Goal: Task Accomplishment & Management: Use online tool/utility

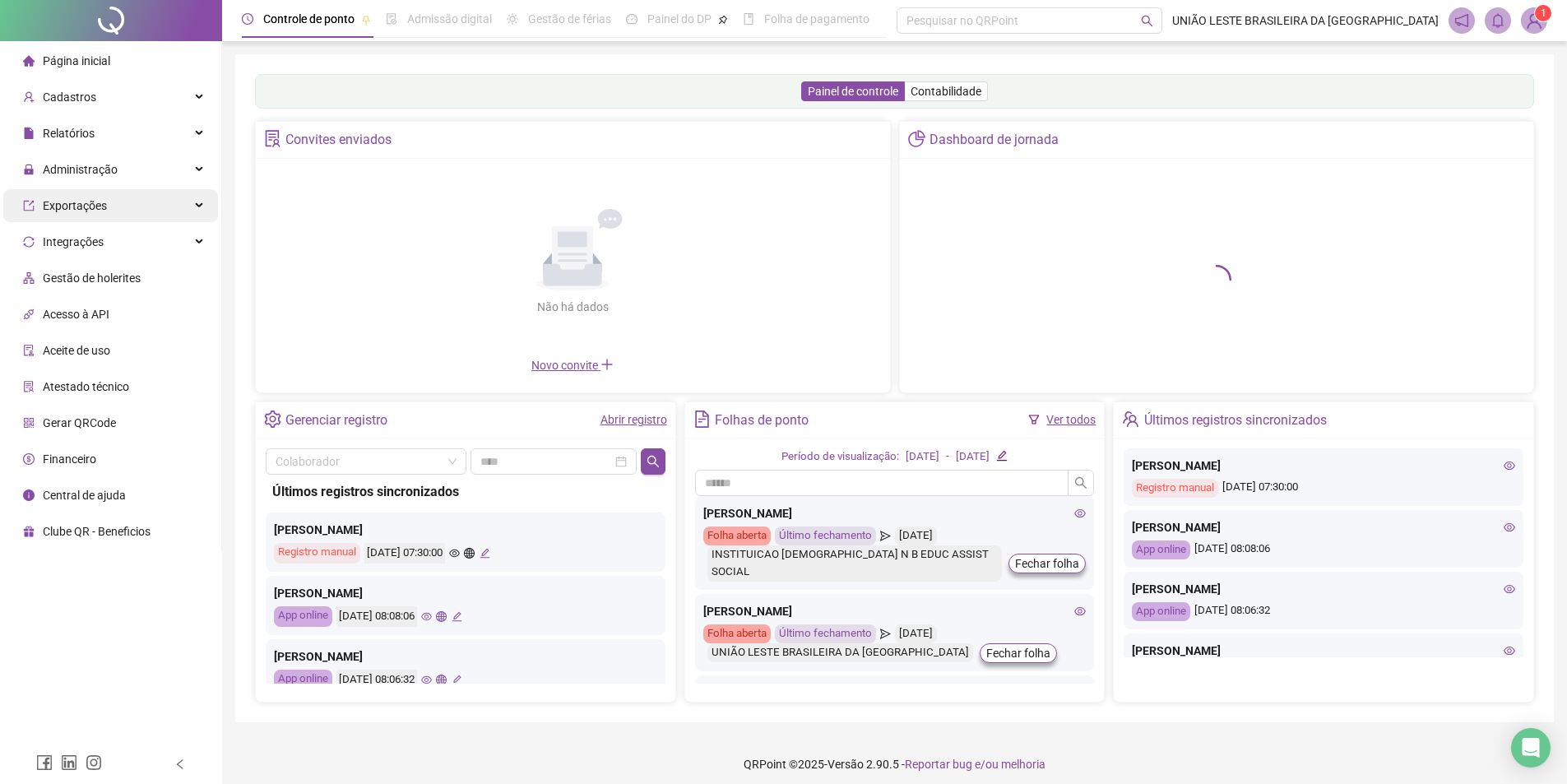
click at [63, 173] on span "Administração" at bounding box center [80, 169] width 75 height 13
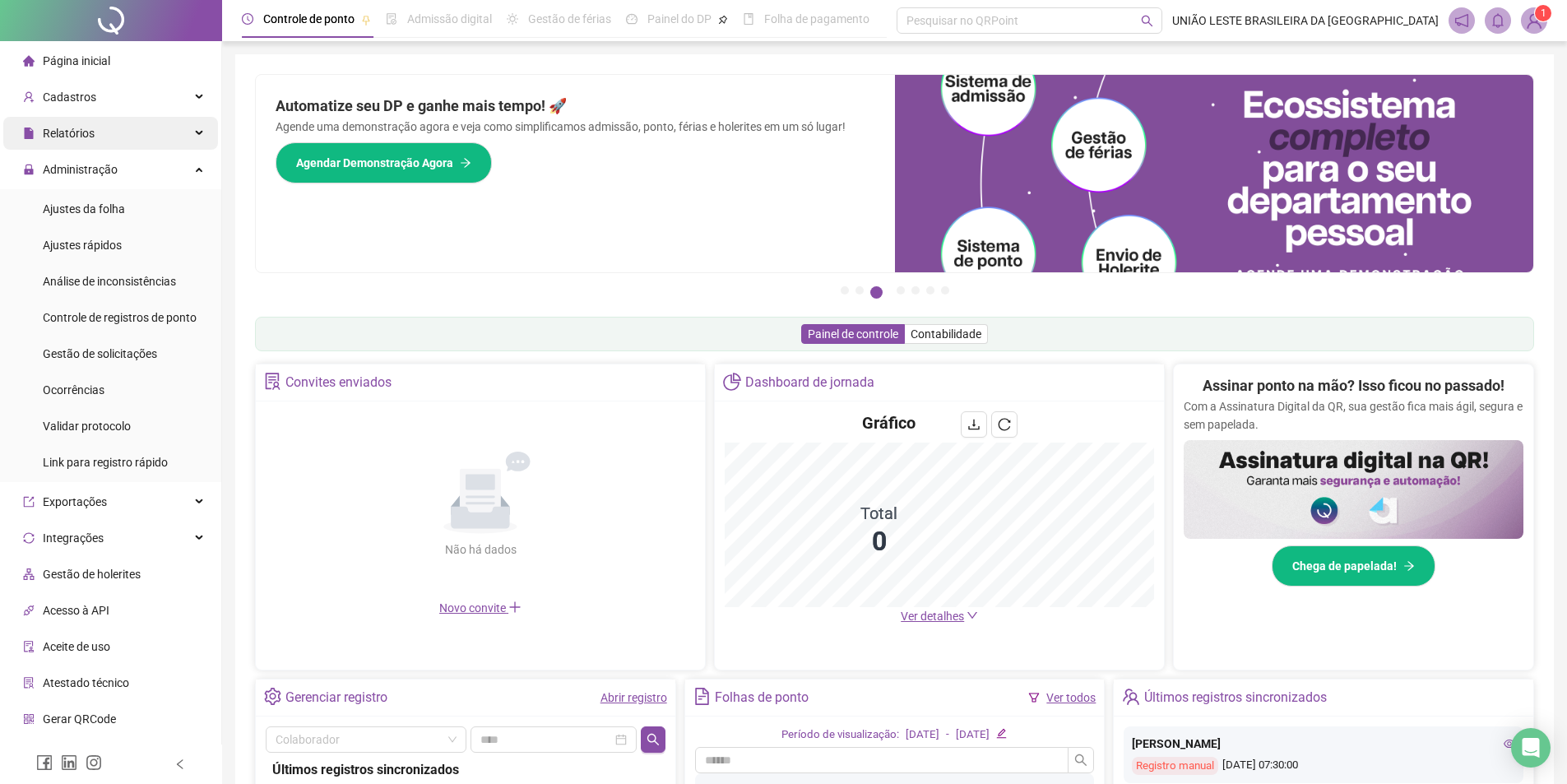
click at [124, 127] on div "Relatórios" at bounding box center [111, 133] width 215 height 33
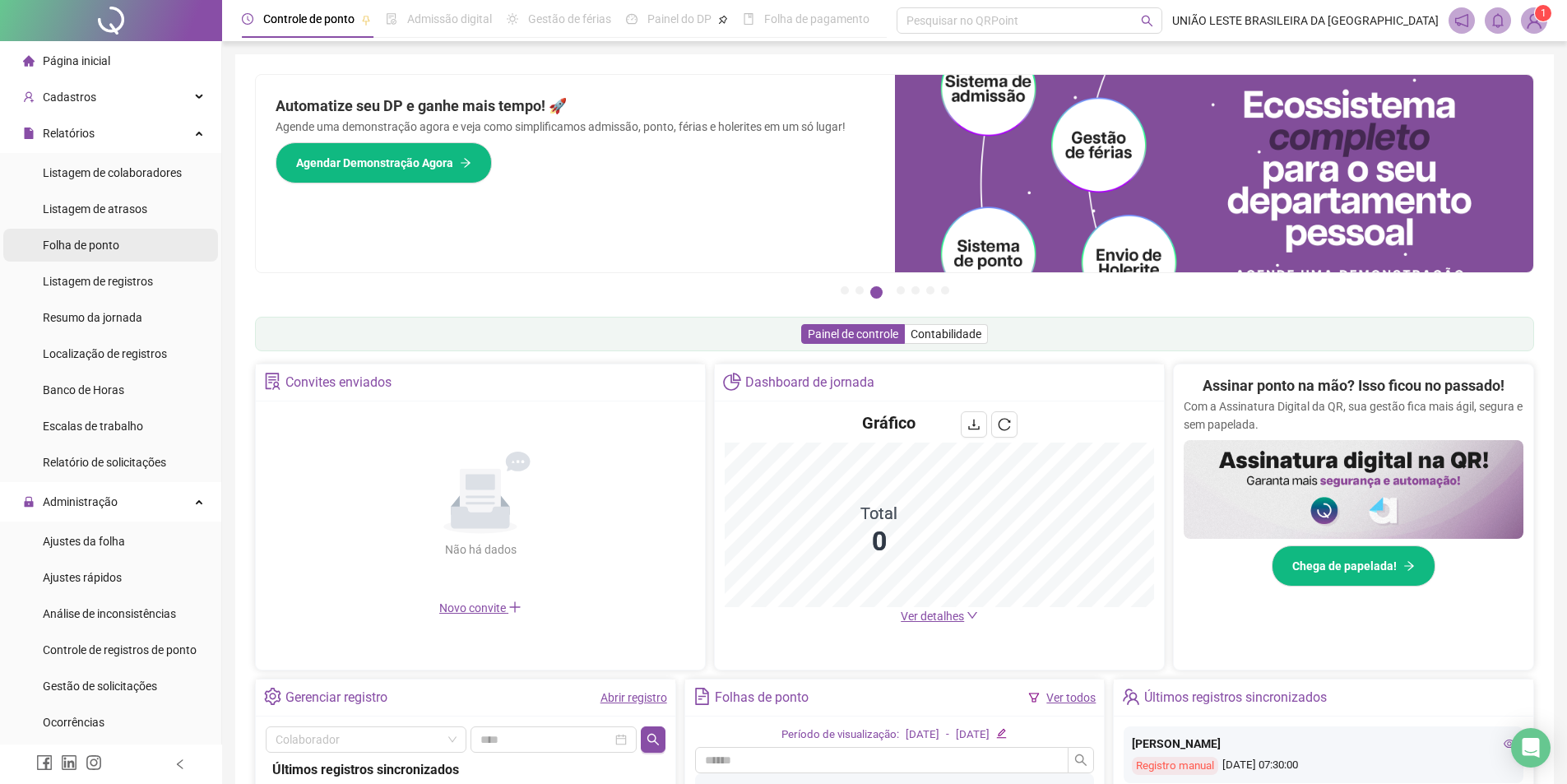
click at [155, 251] on li "Folha de ponto" at bounding box center [111, 245] width 215 height 33
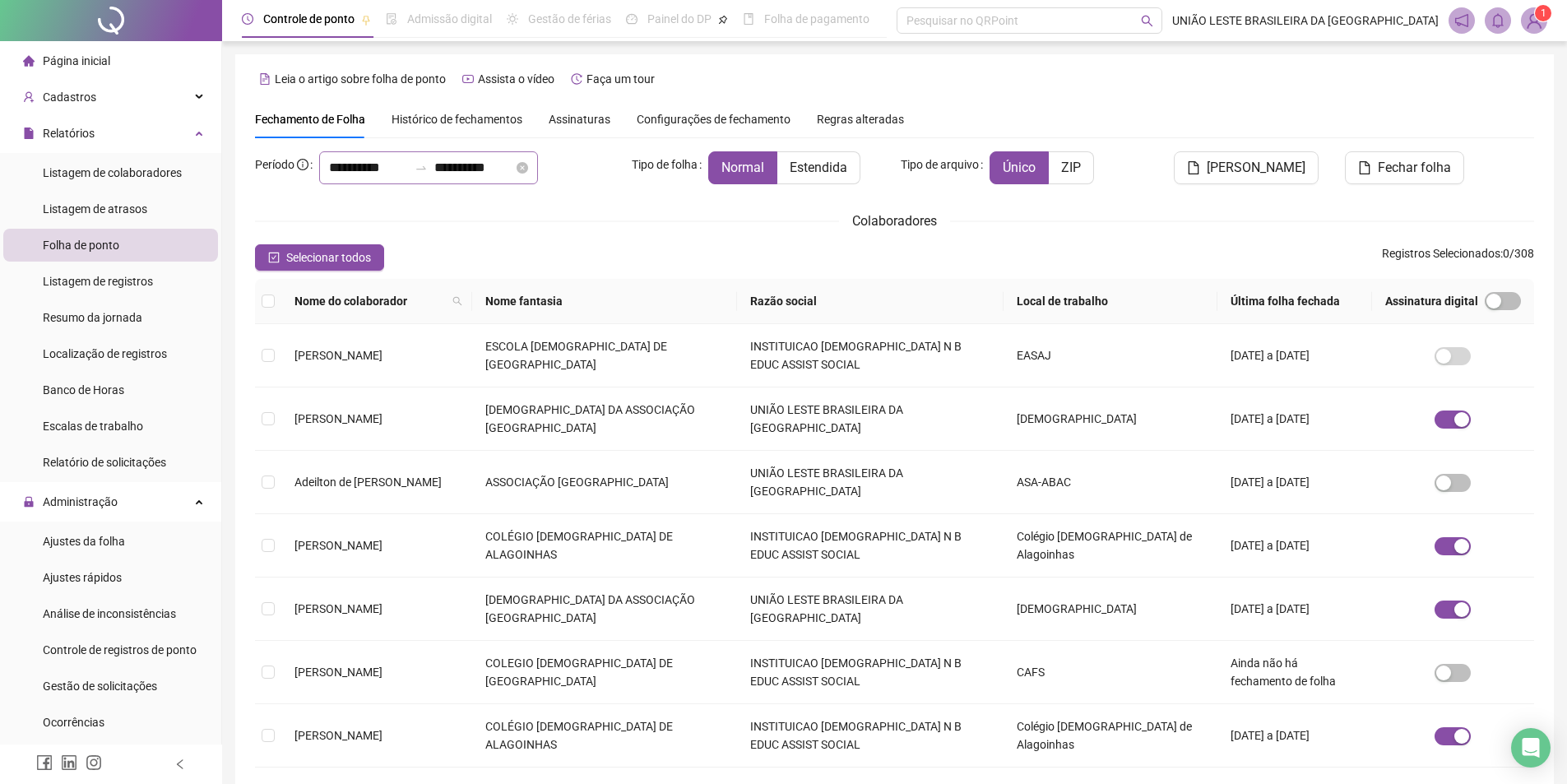
click at [434, 168] on div at bounding box center [421, 167] width 26 height 13
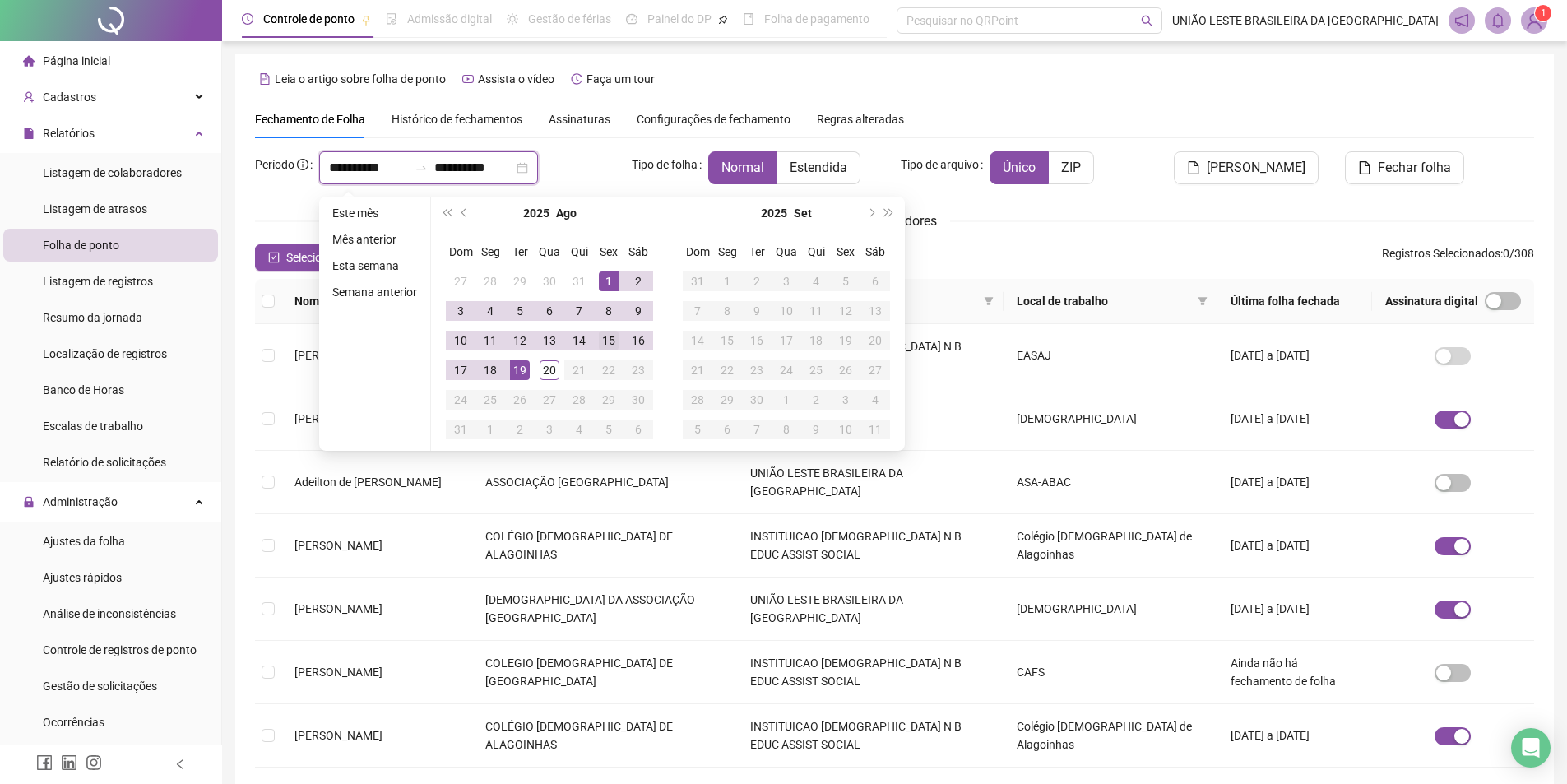
type input "**********"
click at [459, 211] on button "prev-year" at bounding box center [465, 213] width 18 height 33
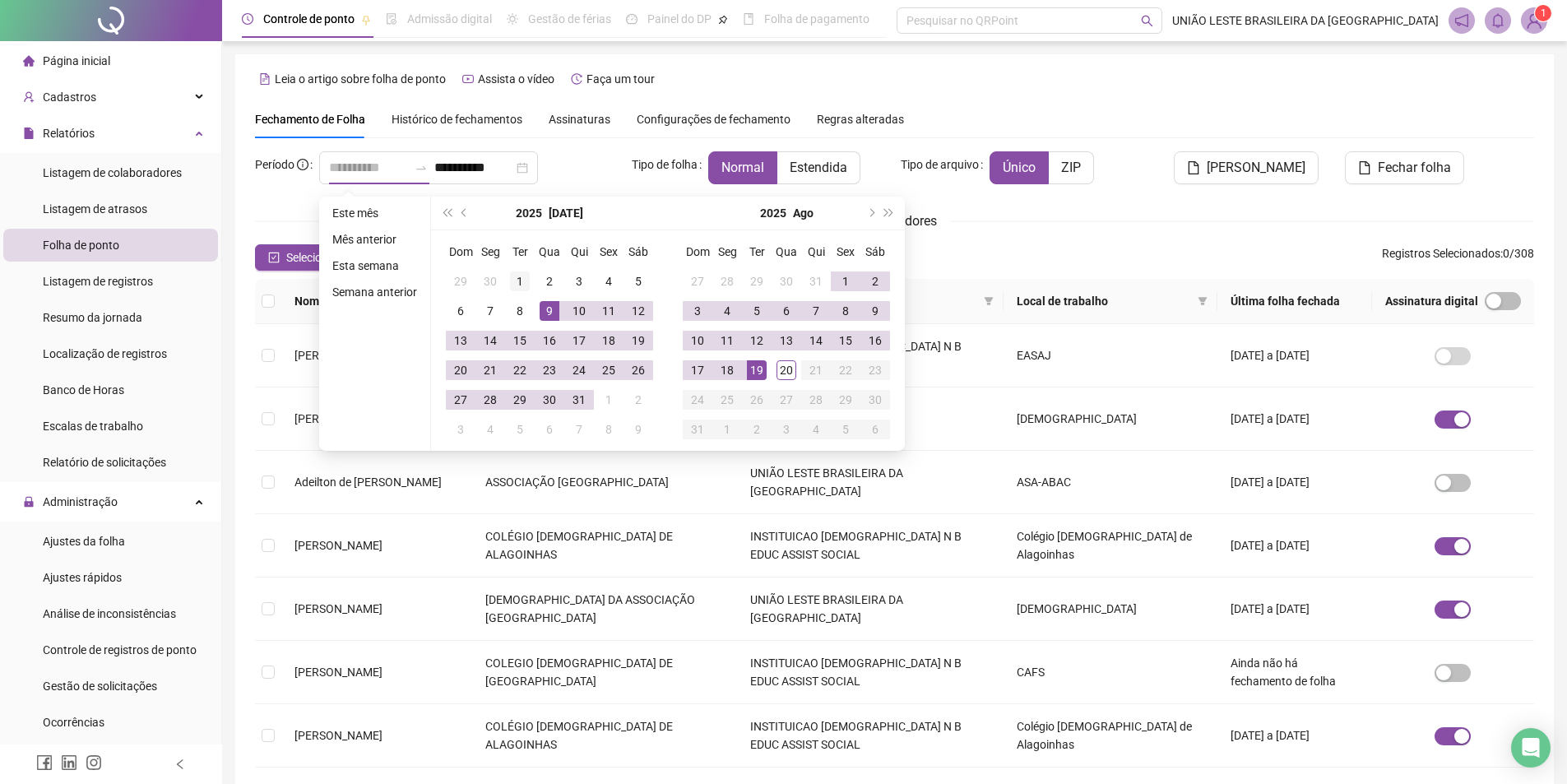
type input "**********"
click at [517, 287] on div "1" at bounding box center [520, 281] width 20 height 20
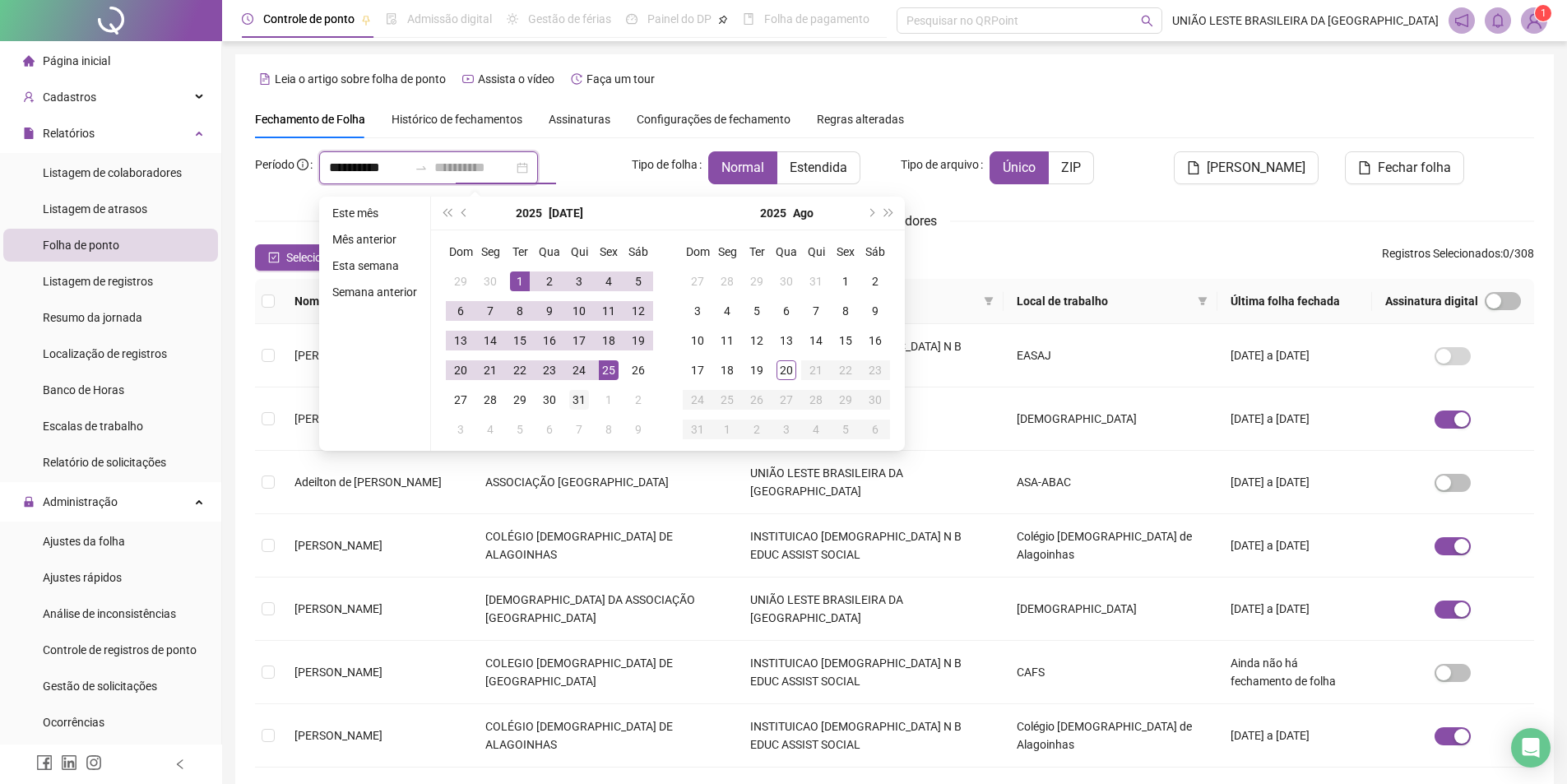
type input "**********"
click at [578, 393] on div "31" at bounding box center [580, 400] width 20 height 20
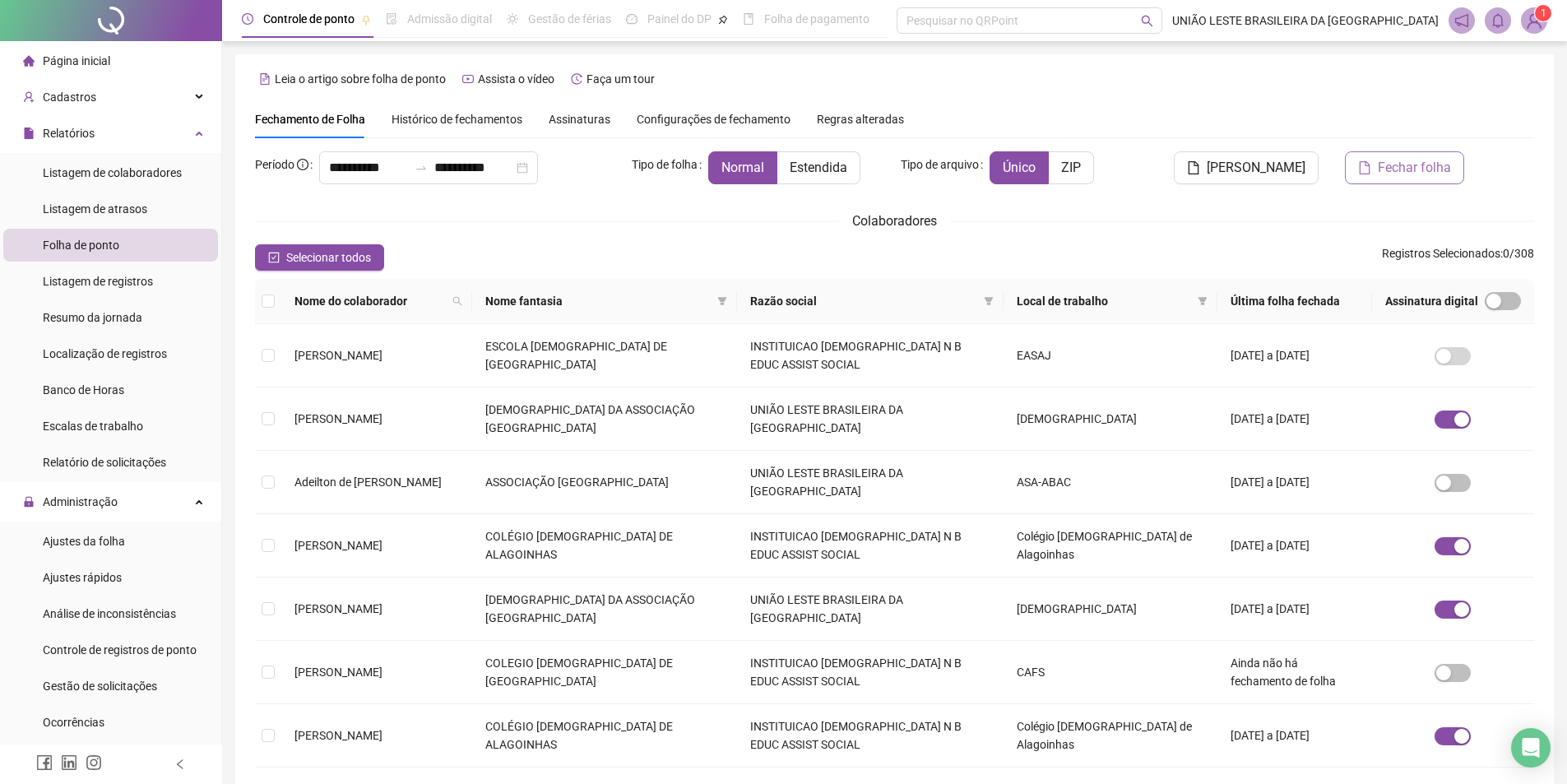
click at [1430, 162] on span "Fechar folha" at bounding box center [1414, 168] width 73 height 20
click at [730, 306] on span at bounding box center [722, 300] width 16 height 24
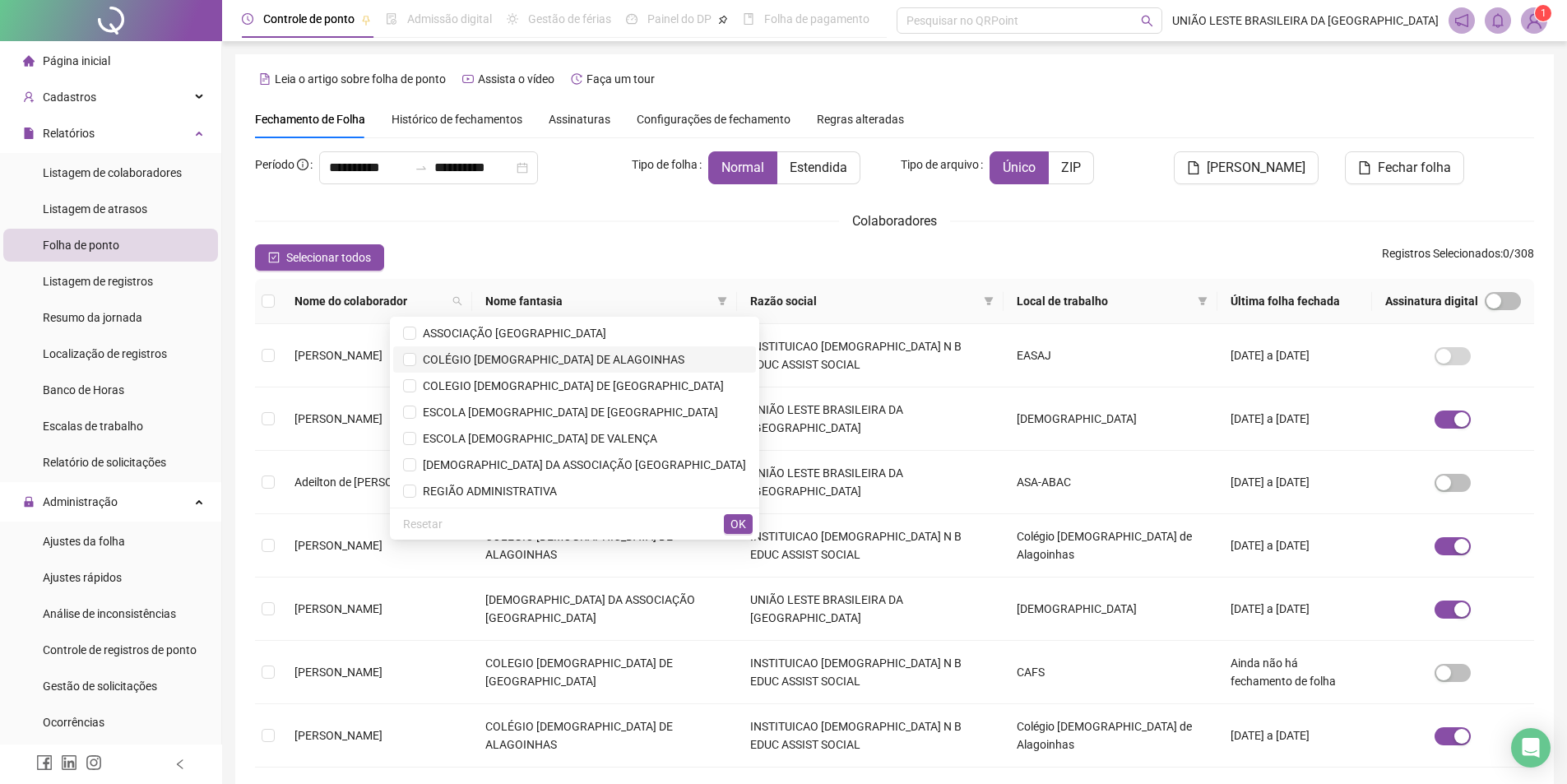
click at [646, 366] on span "COLÉGIO [DEMOGRAPHIC_DATA] DE ALAGOINHAS" at bounding box center [575, 359] width 343 height 18
click at [743, 528] on span "OK" at bounding box center [738, 524] width 15 height 18
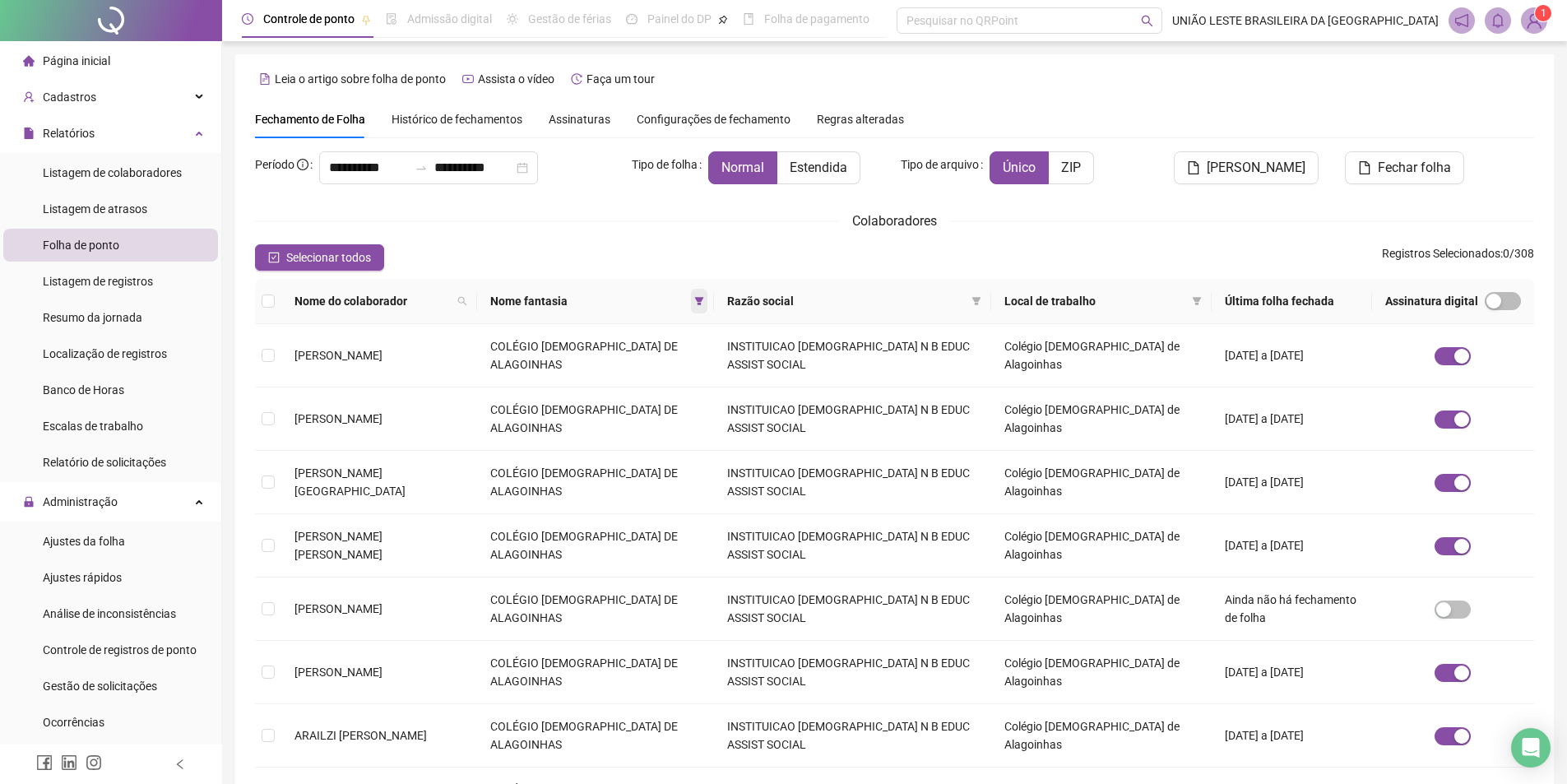
click at [707, 305] on span at bounding box center [699, 300] width 16 height 24
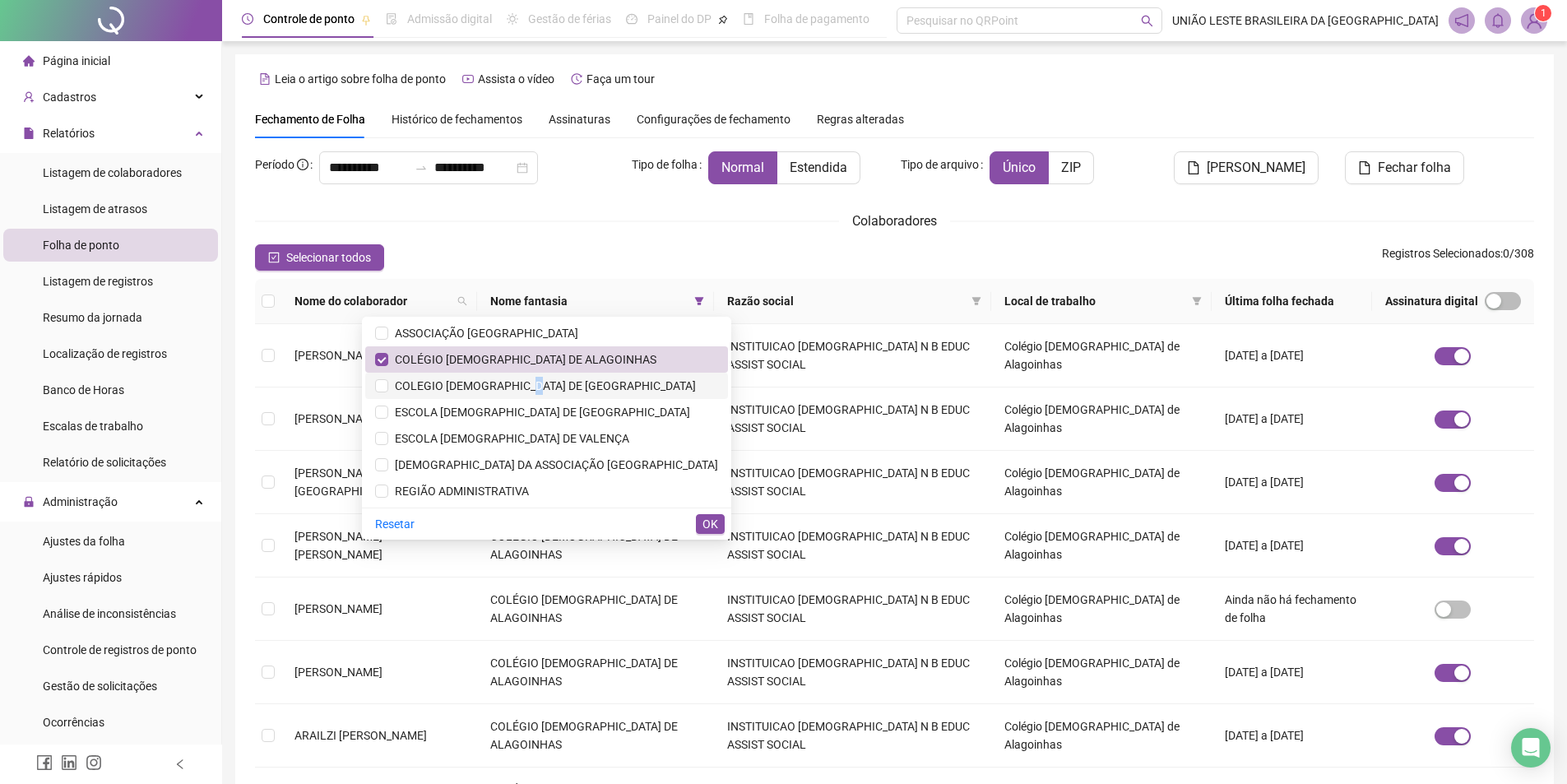
click at [581, 385] on span "COLEGIO [DEMOGRAPHIC_DATA] DE [GEOGRAPHIC_DATA]" at bounding box center [542, 385] width 307 height 13
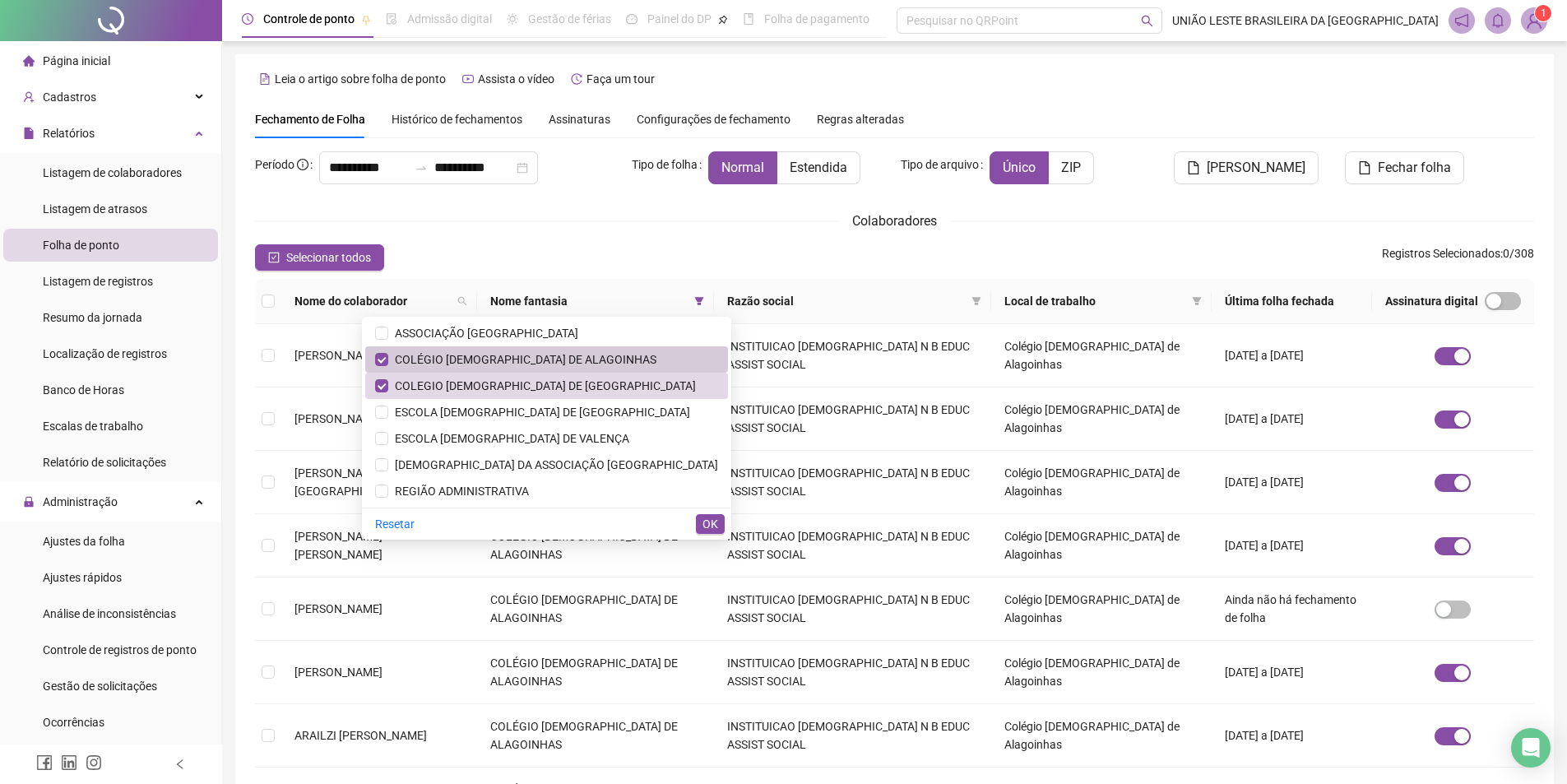
click at [707, 347] on li "COLÉGIO [DEMOGRAPHIC_DATA] DE ALAGOINHAS" at bounding box center [547, 359] width 363 height 26
click at [709, 518] on span "OK" at bounding box center [710, 524] width 15 height 18
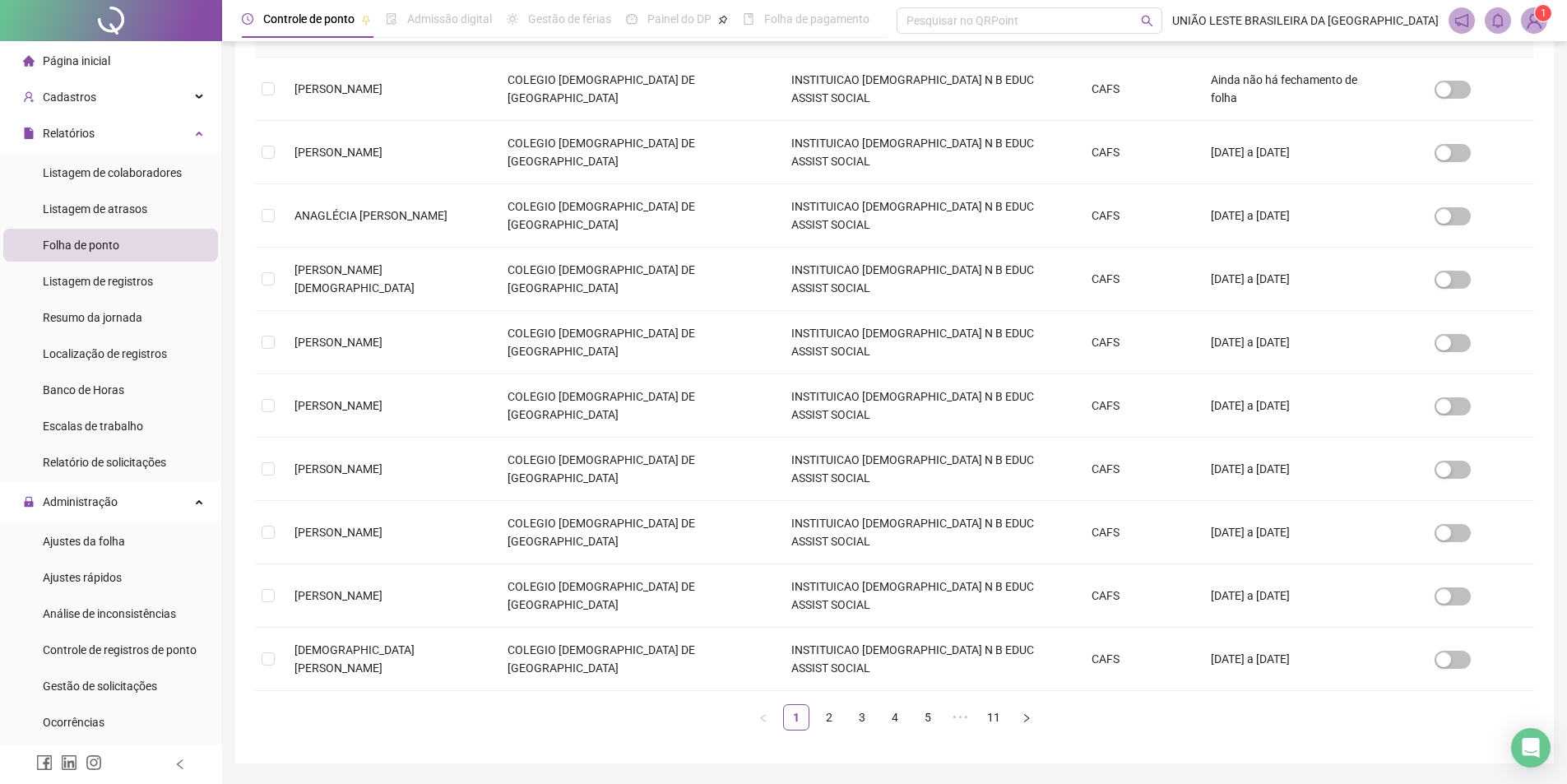
scroll to position [335, 0]
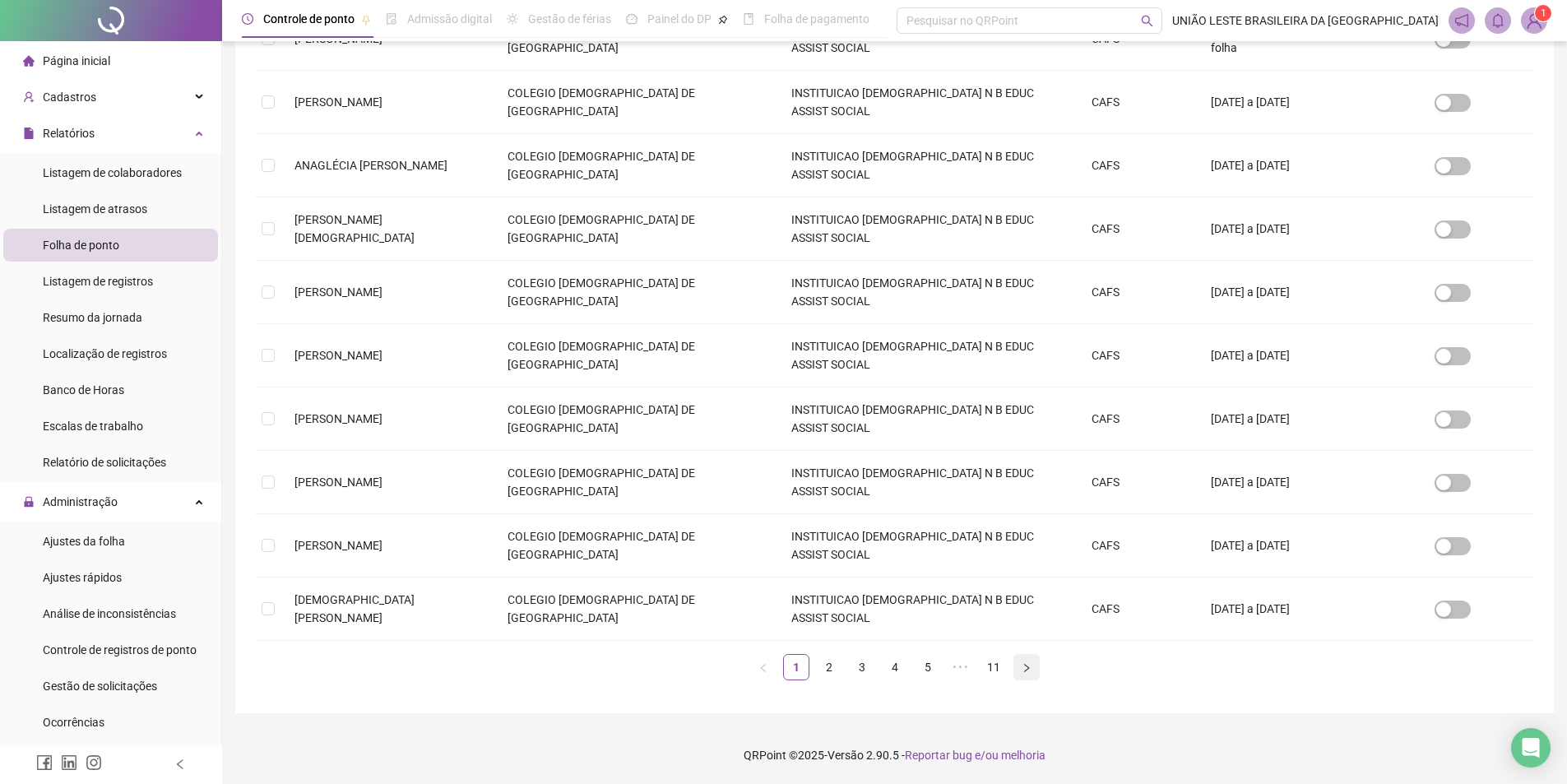
click at [1023, 667] on icon "right" at bounding box center [1026, 667] width 10 height 10
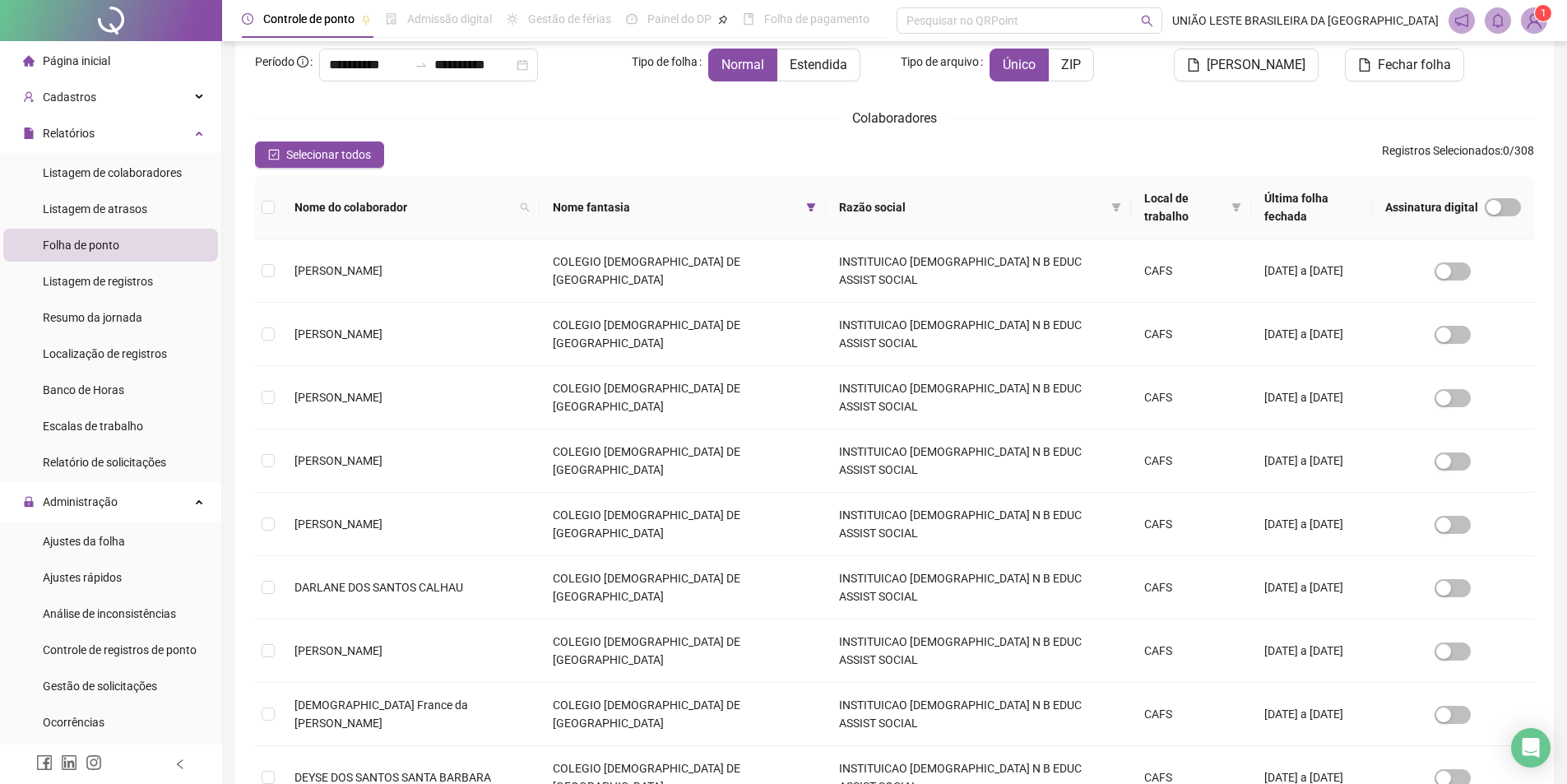
scroll to position [148, 0]
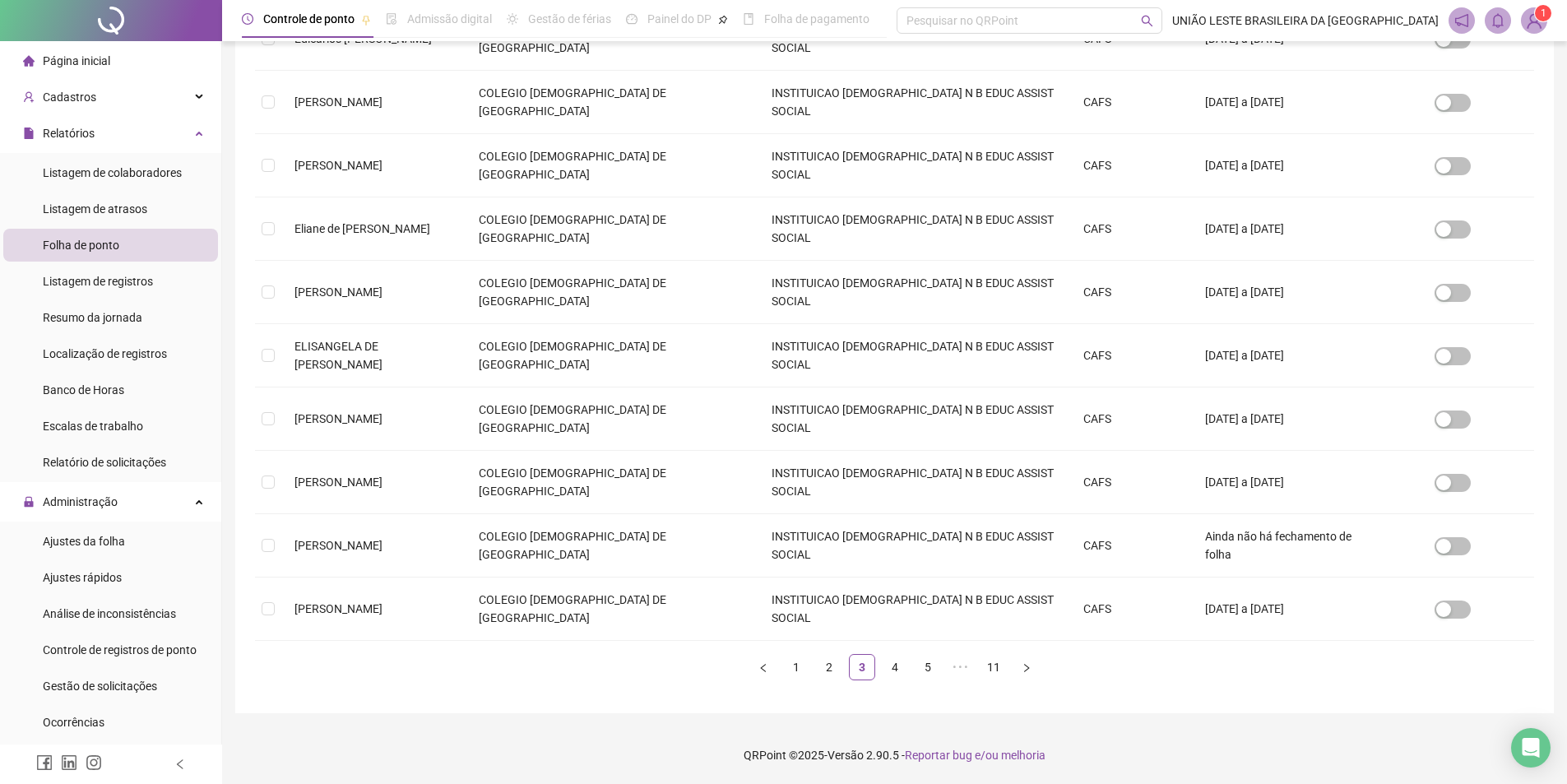
scroll to position [0, 0]
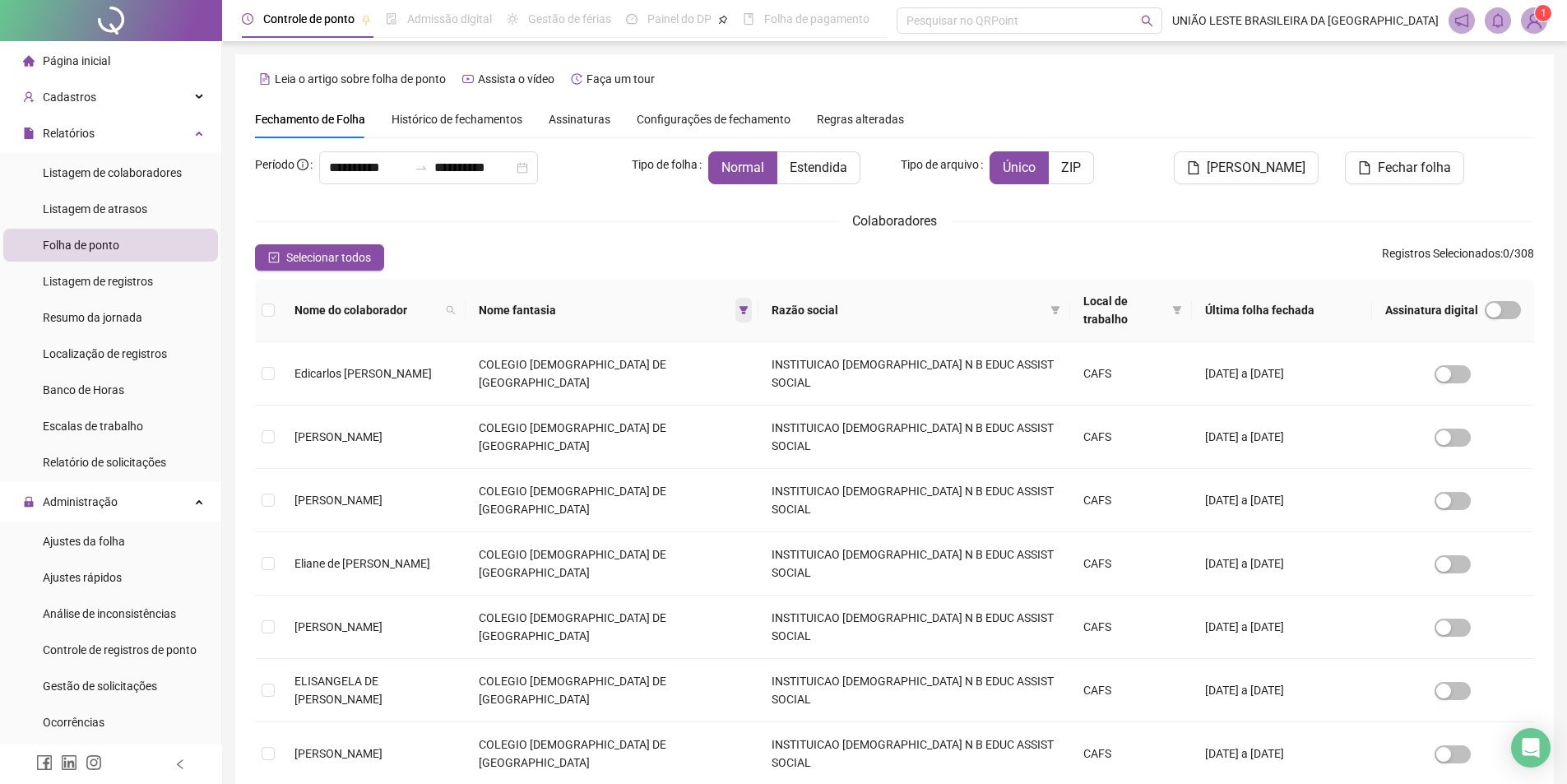
click at [752, 310] on span at bounding box center [744, 309] width 16 height 24
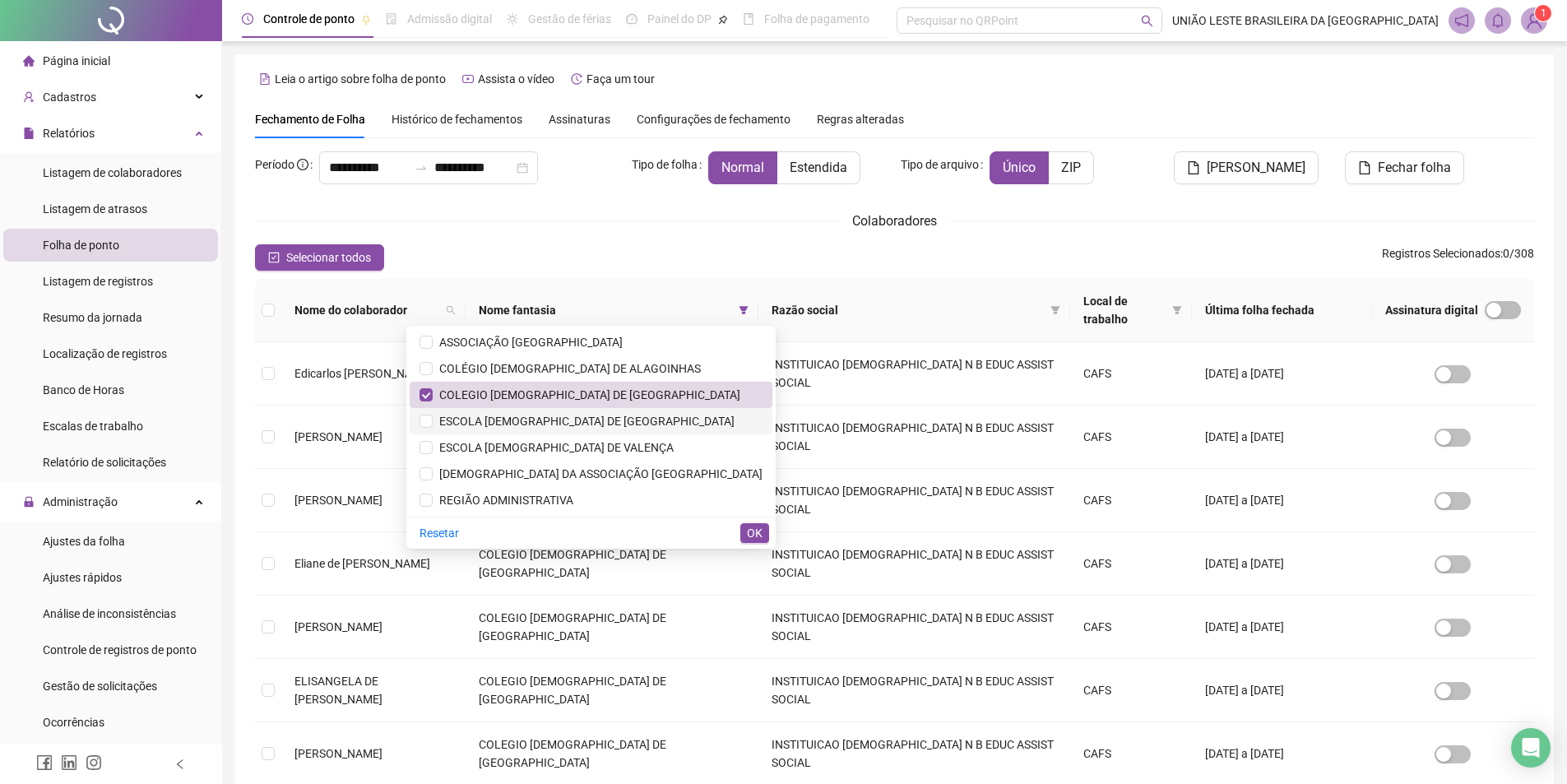
click at [620, 425] on span "ESCOLA [DEMOGRAPHIC_DATA] DE [GEOGRAPHIC_DATA]" at bounding box center [584, 421] width 302 height 13
click at [689, 389] on span "COLEGIO [DEMOGRAPHIC_DATA] DE [GEOGRAPHIC_DATA]" at bounding box center [587, 394] width 307 height 13
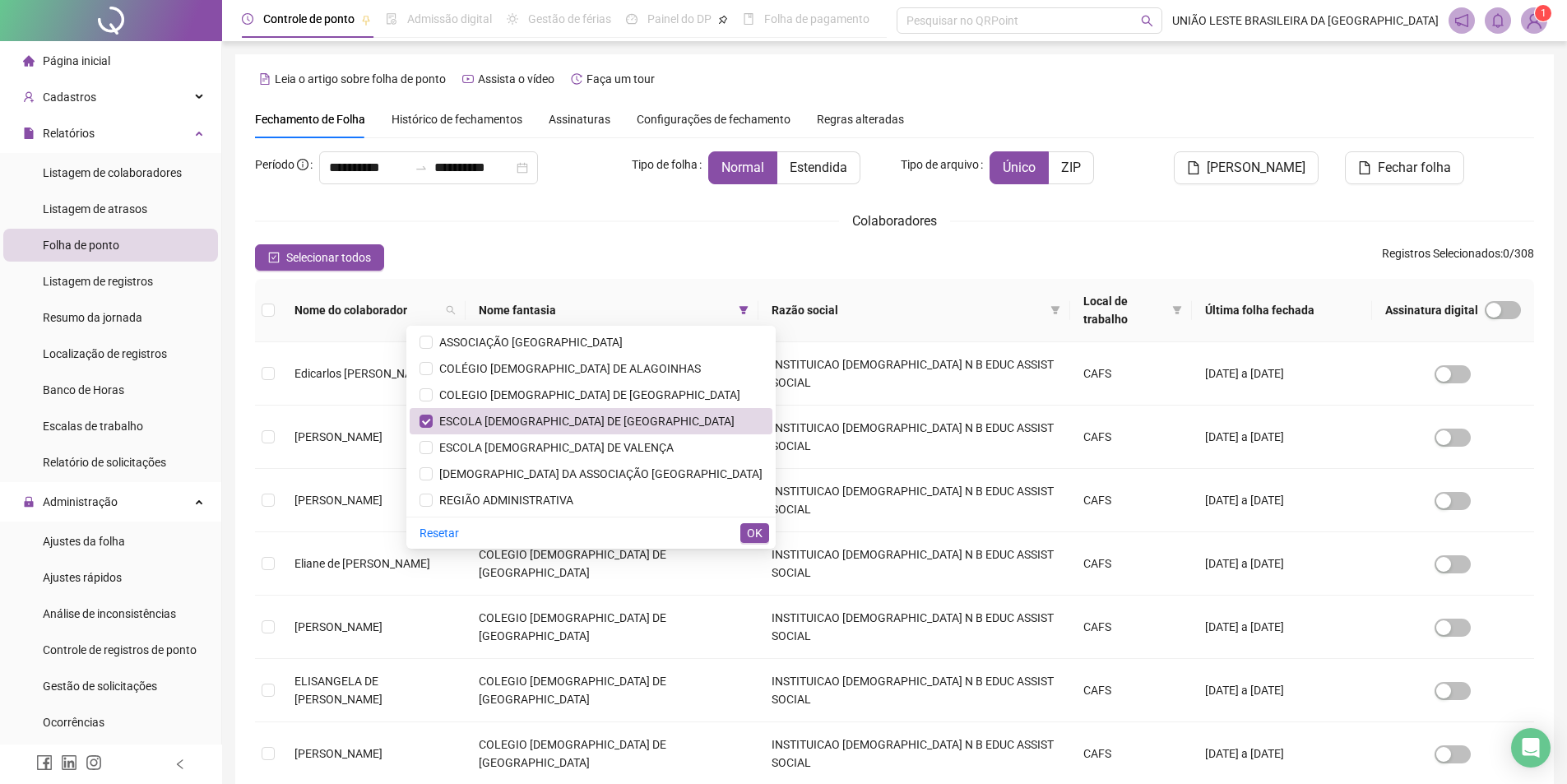
click at [737, 524] on div "Resetar OK" at bounding box center [590, 533] width 369 height 32
click at [752, 535] on span "OK" at bounding box center [754, 533] width 15 height 18
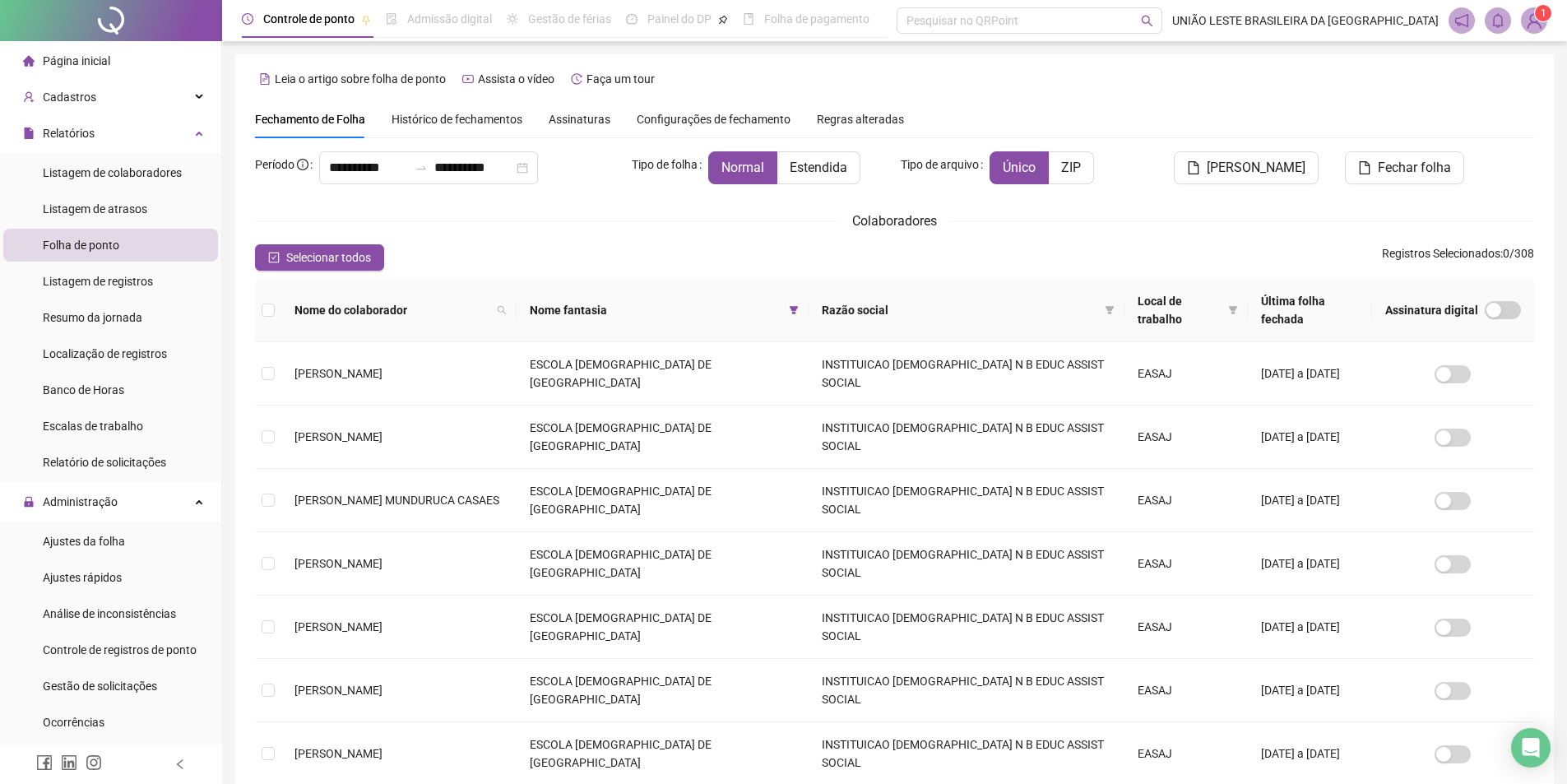
scroll to position [335, 0]
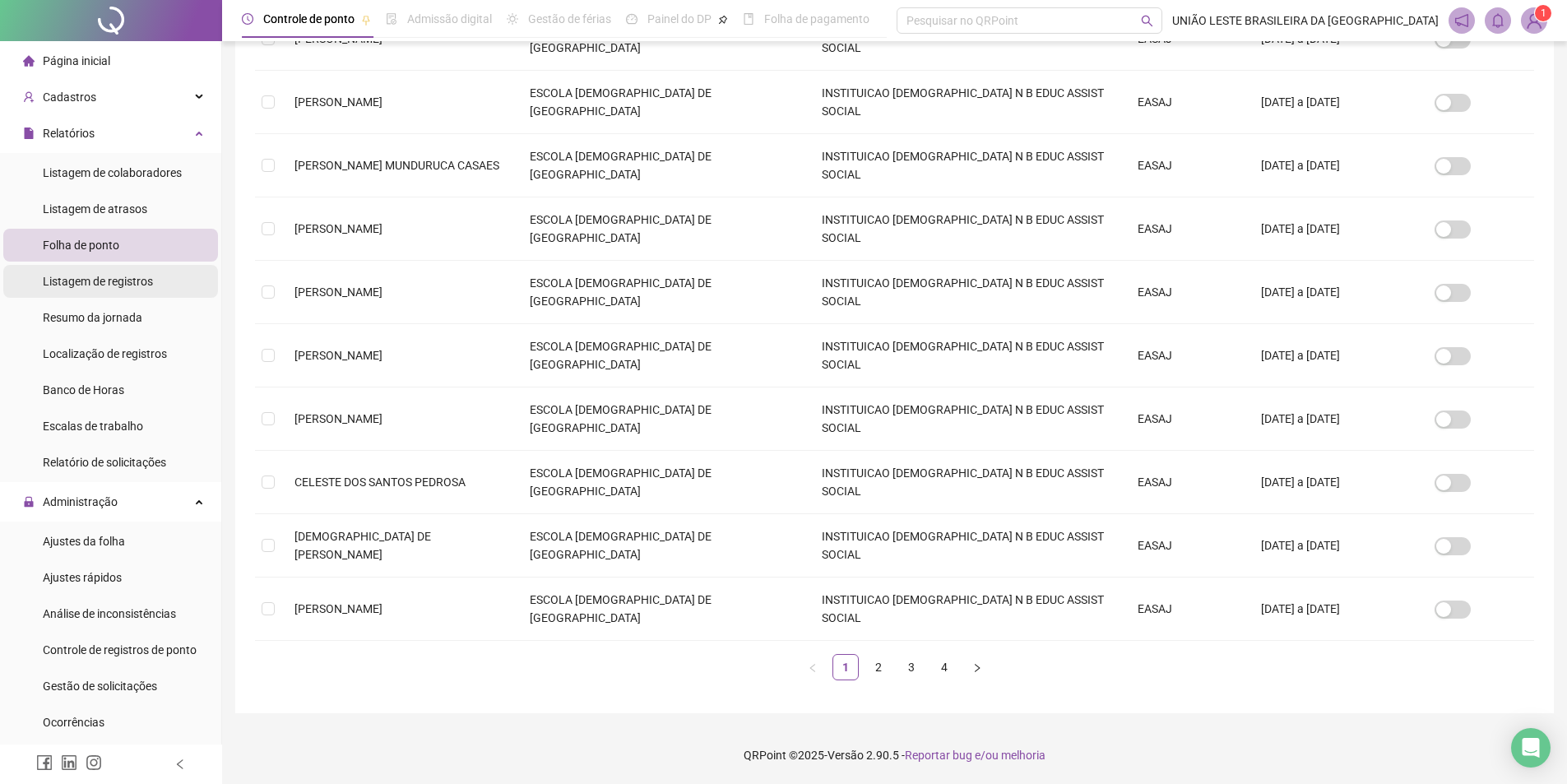
click at [102, 292] on div "Listagem de registros" at bounding box center [98, 281] width 111 height 33
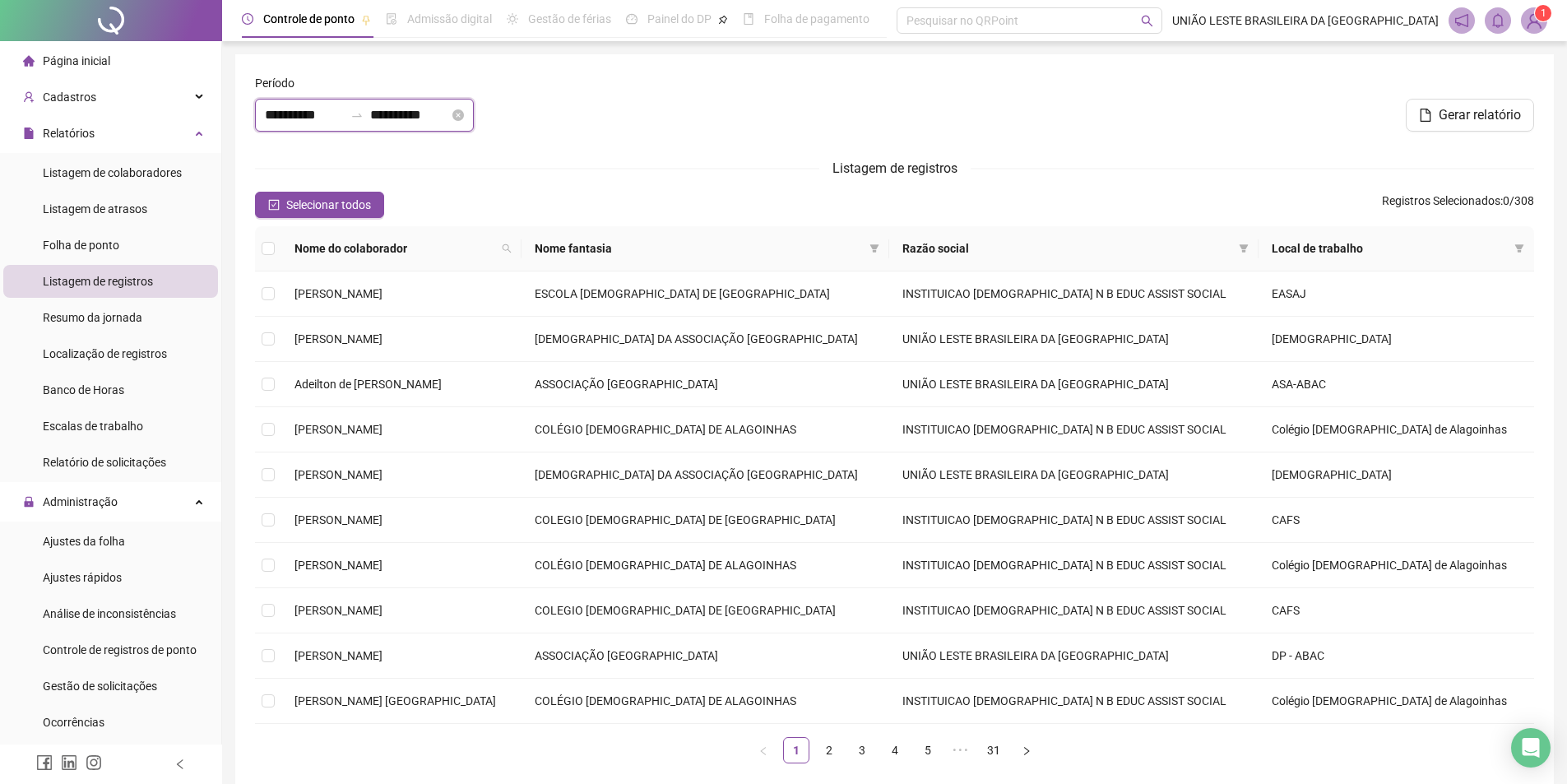
click at [427, 120] on input "**********" at bounding box center [410, 115] width 79 height 20
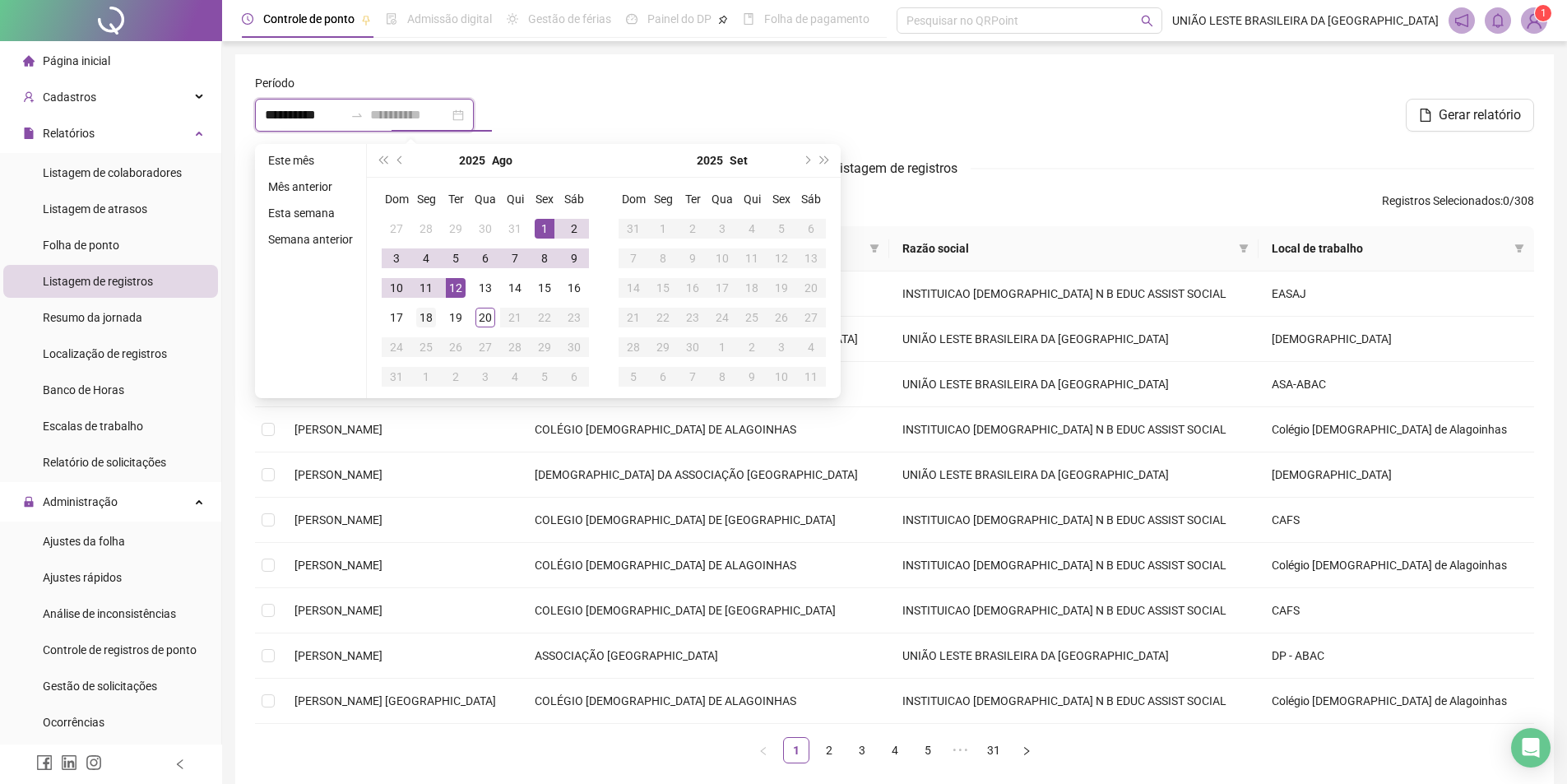
type input "**********"
click at [421, 318] on div "18" at bounding box center [426, 317] width 20 height 20
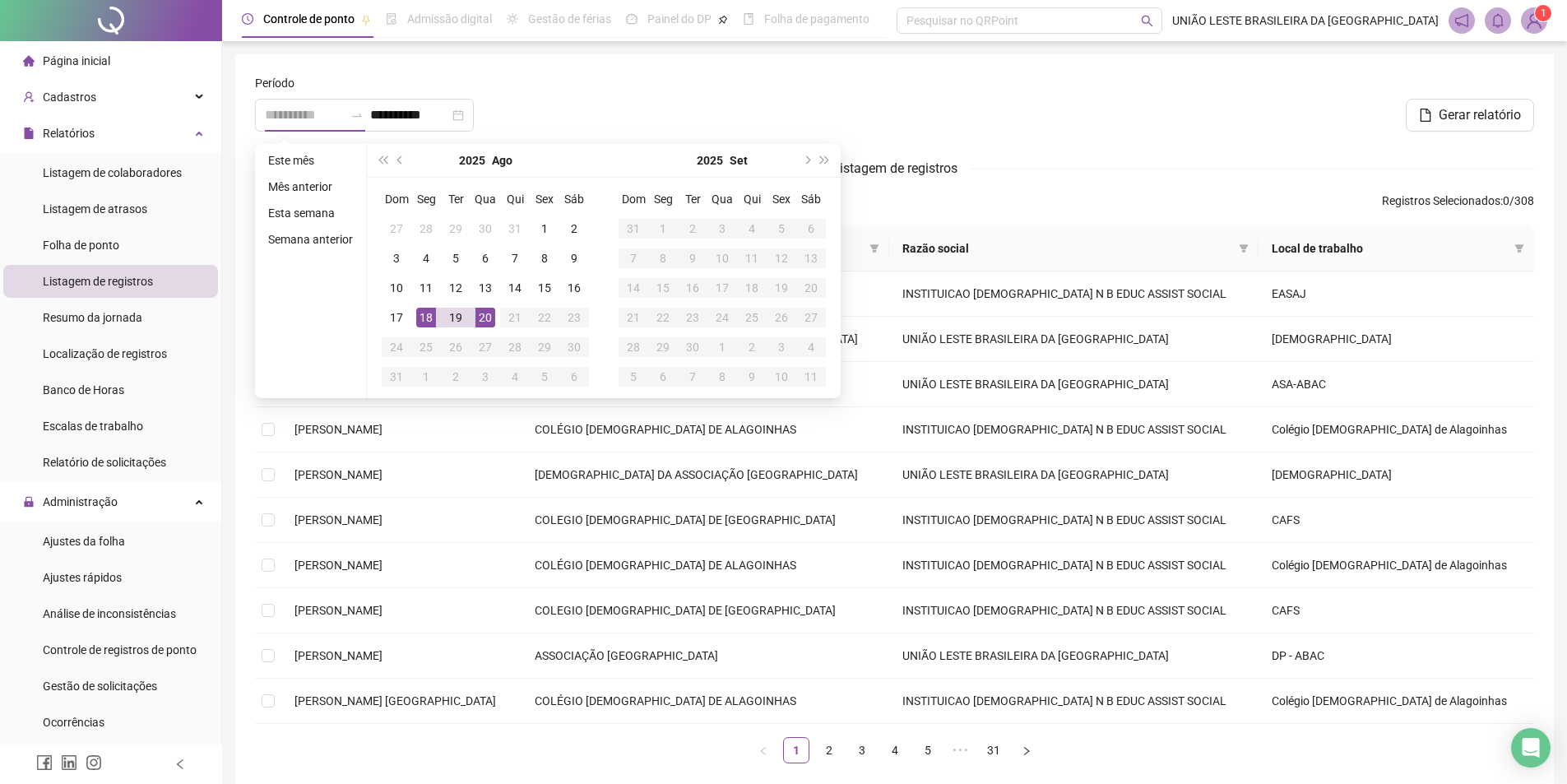
click at [478, 315] on div "20" at bounding box center [485, 317] width 20 height 20
type input "**********"
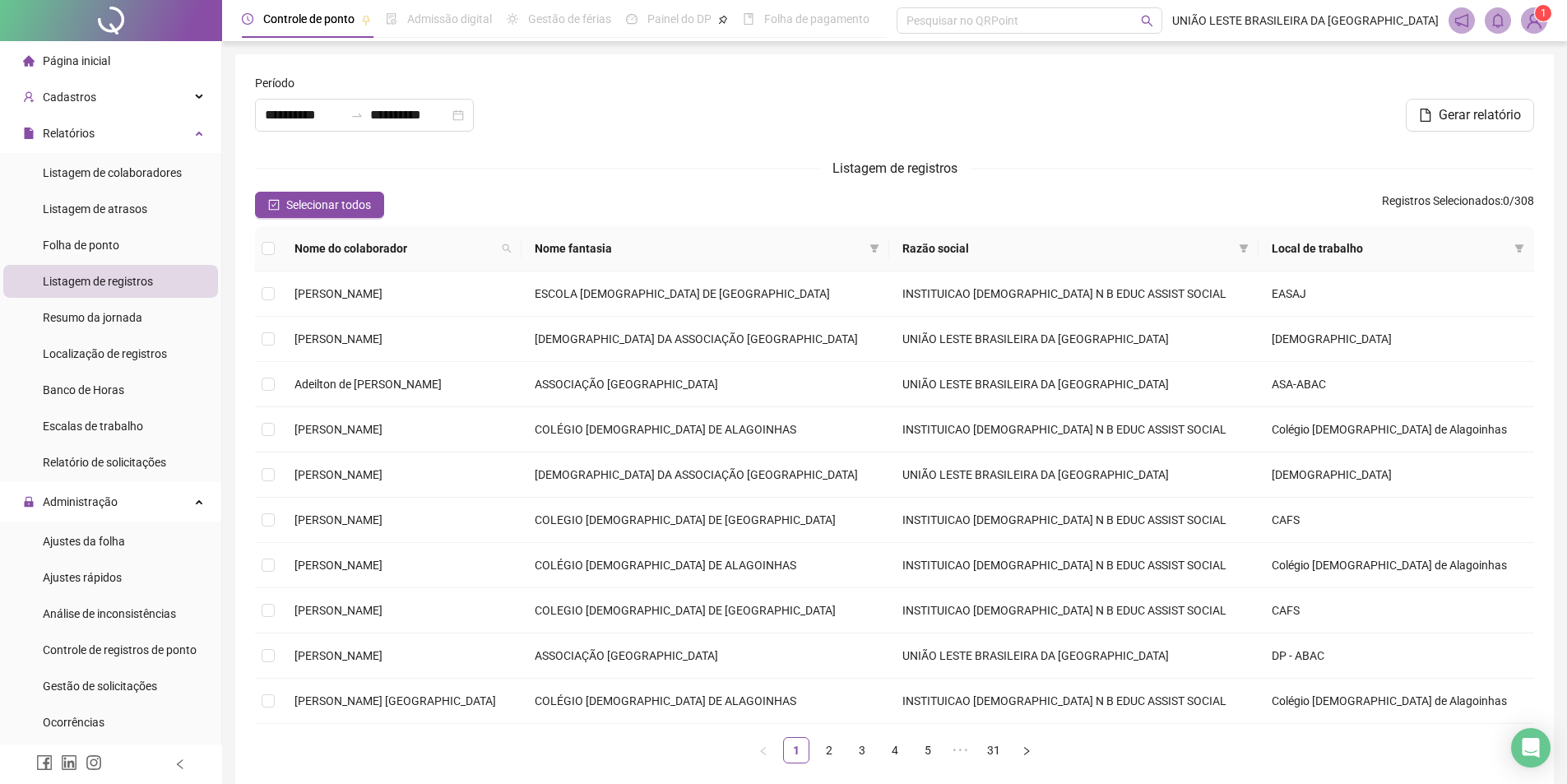
click at [877, 246] on div "Nome fantasia" at bounding box center [705, 248] width 342 height 18
click at [880, 246] on icon "filter" at bounding box center [874, 248] width 10 height 10
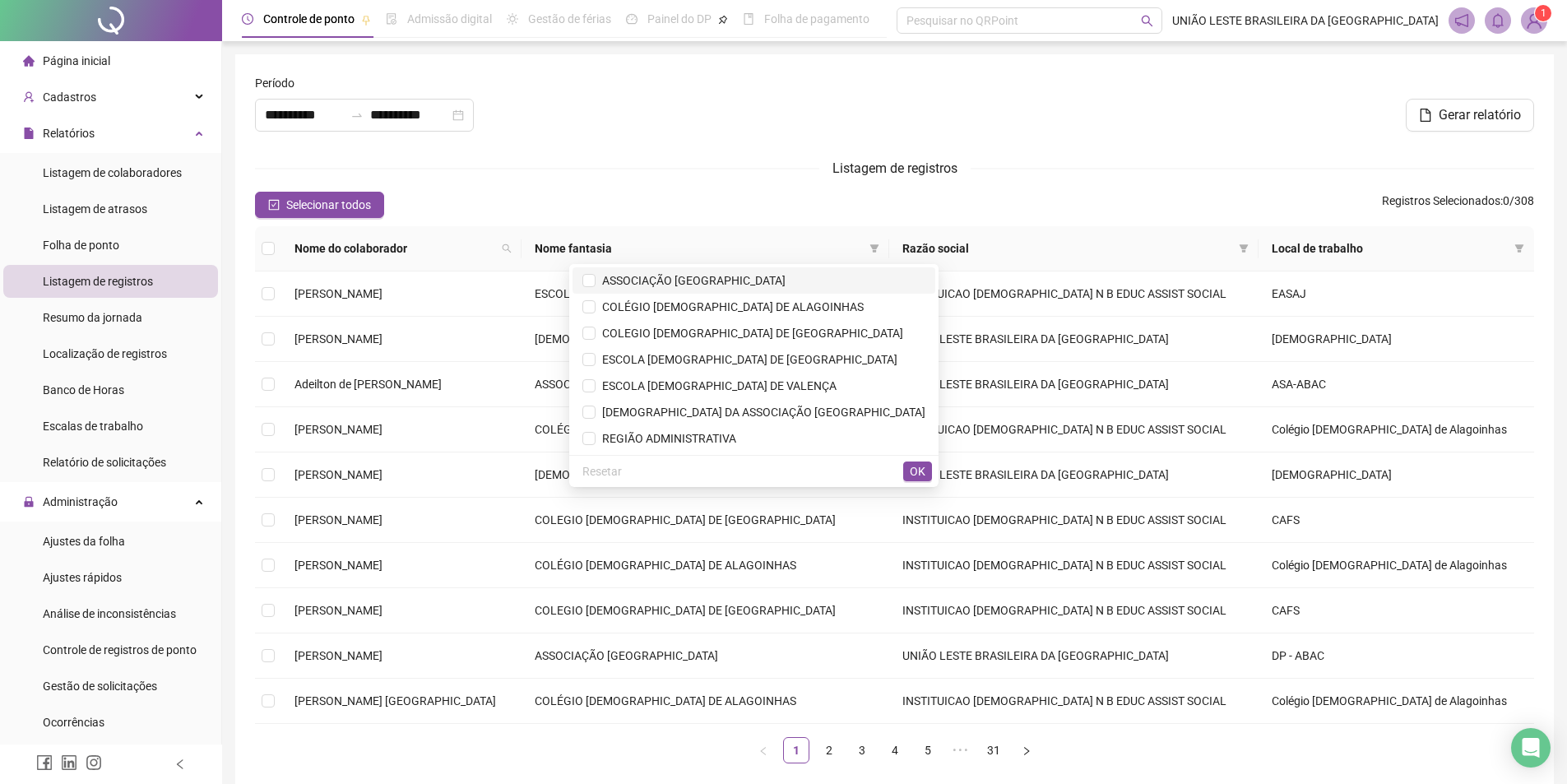
click at [634, 280] on li "ASSOCIAÇÃO [GEOGRAPHIC_DATA]" at bounding box center [754, 280] width 363 height 26
click at [669, 434] on span "REGIÃO ADMINISTRATIVA" at bounding box center [666, 438] width 141 height 13
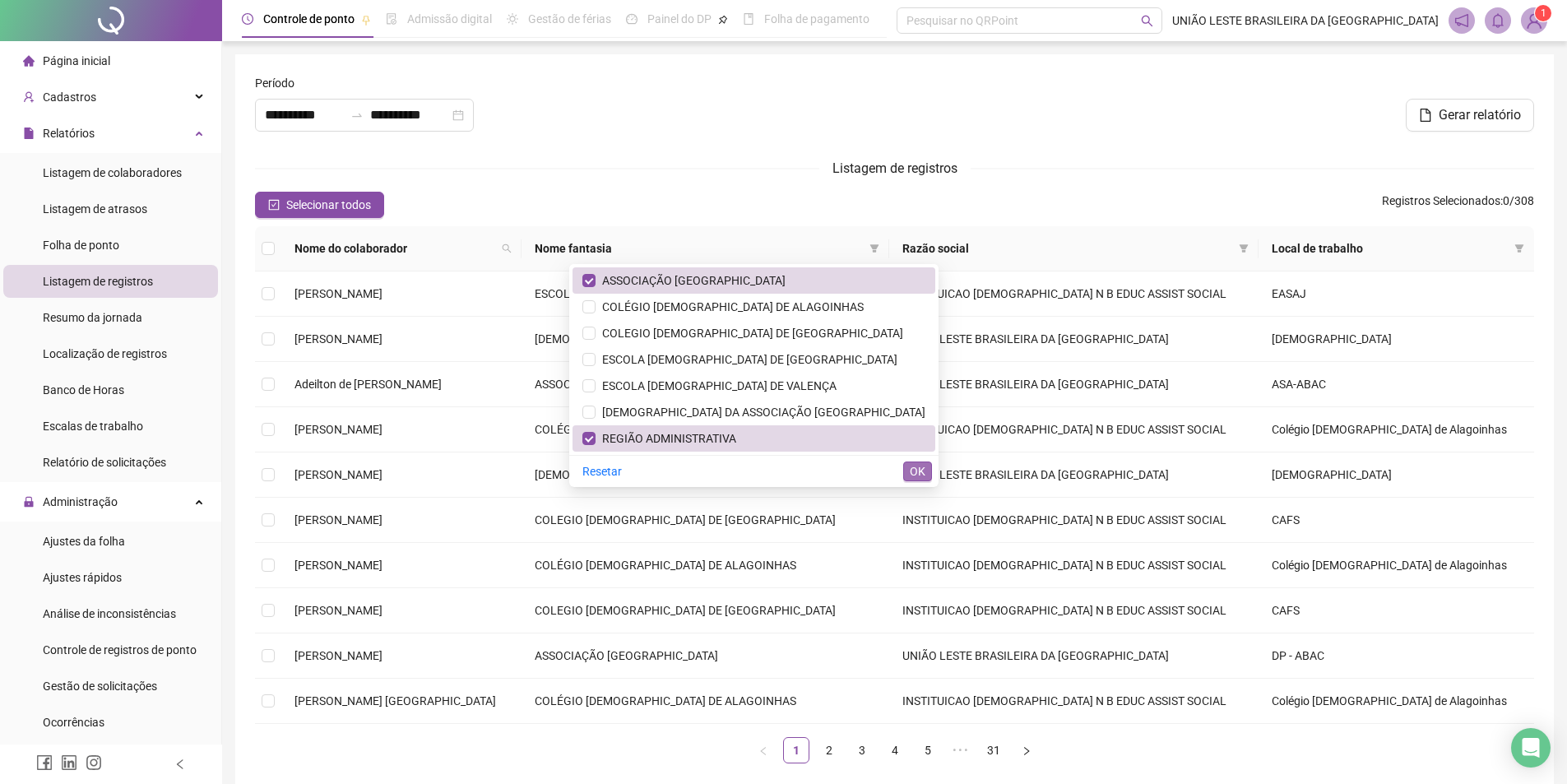
click at [912, 469] on span "OK" at bounding box center [917, 471] width 15 height 18
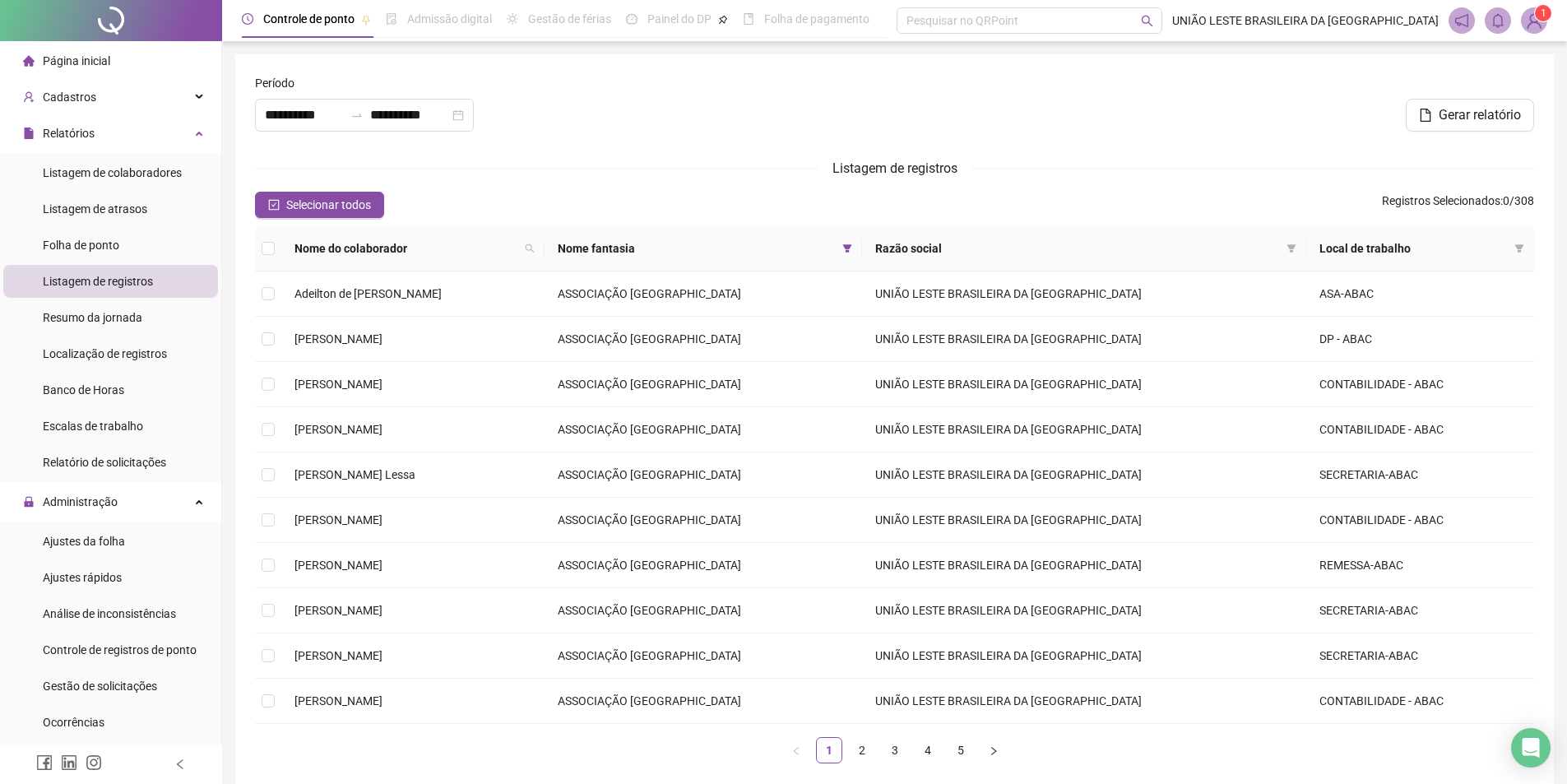
click at [385, 201] on div "Selecionar todos Registros Selecionados : 0 / 308" at bounding box center [895, 204] width 1279 height 26
click at [357, 209] on span "Selecionar todos" at bounding box center [329, 205] width 84 height 18
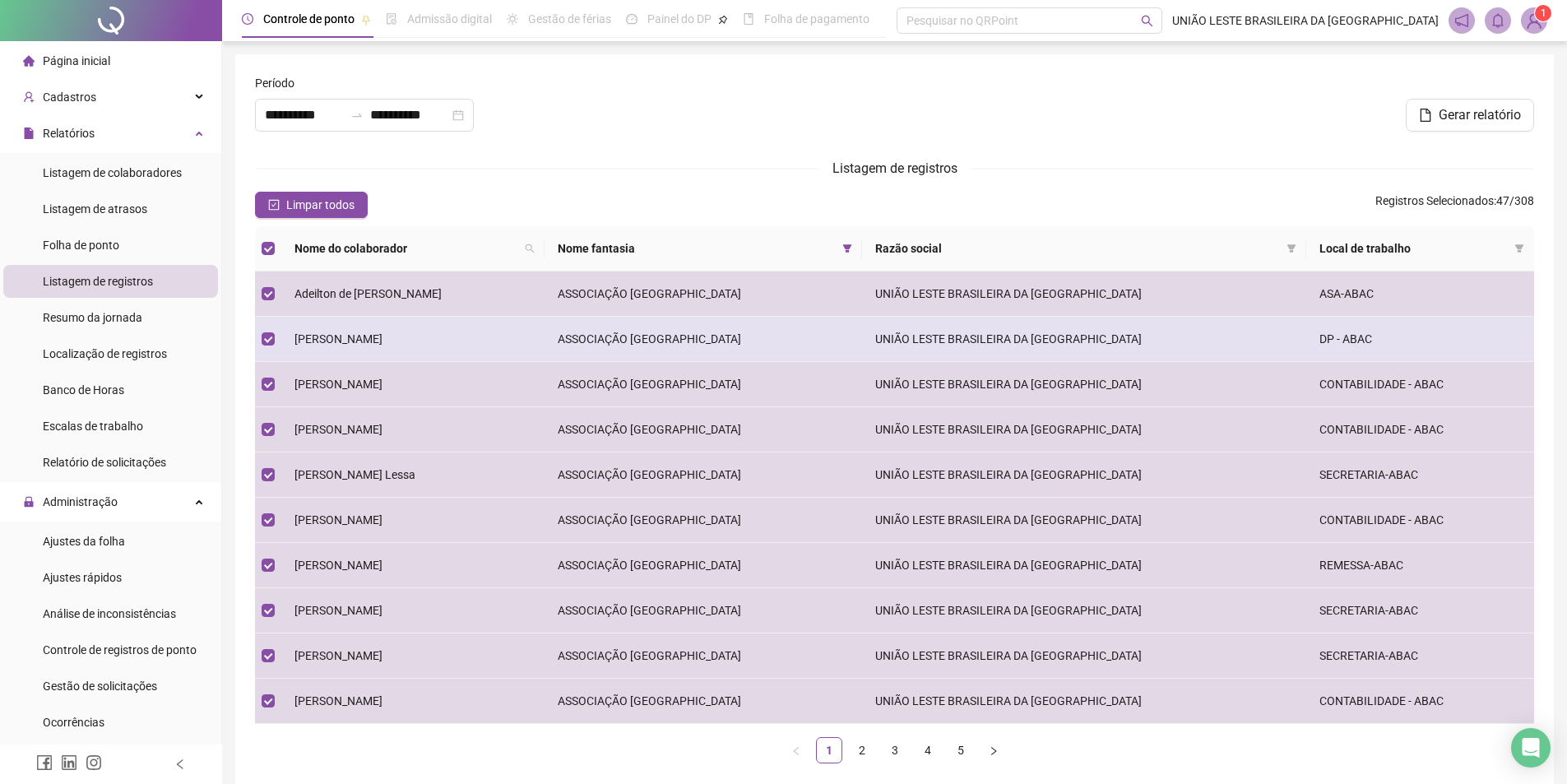
click at [412, 347] on td "[PERSON_NAME]" at bounding box center [412, 339] width 263 height 45
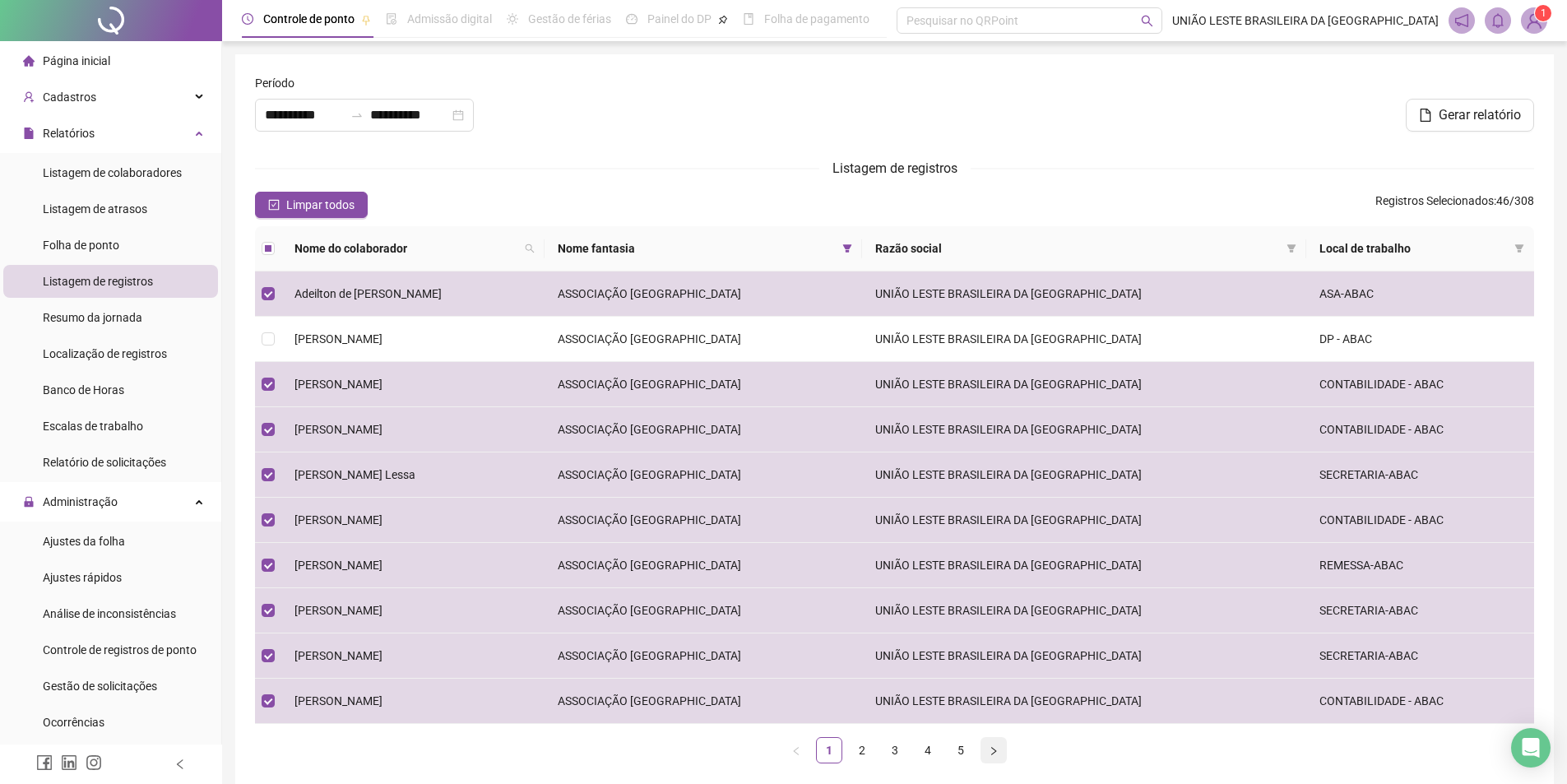
click at [981, 759] on button "button" at bounding box center [993, 749] width 26 height 26
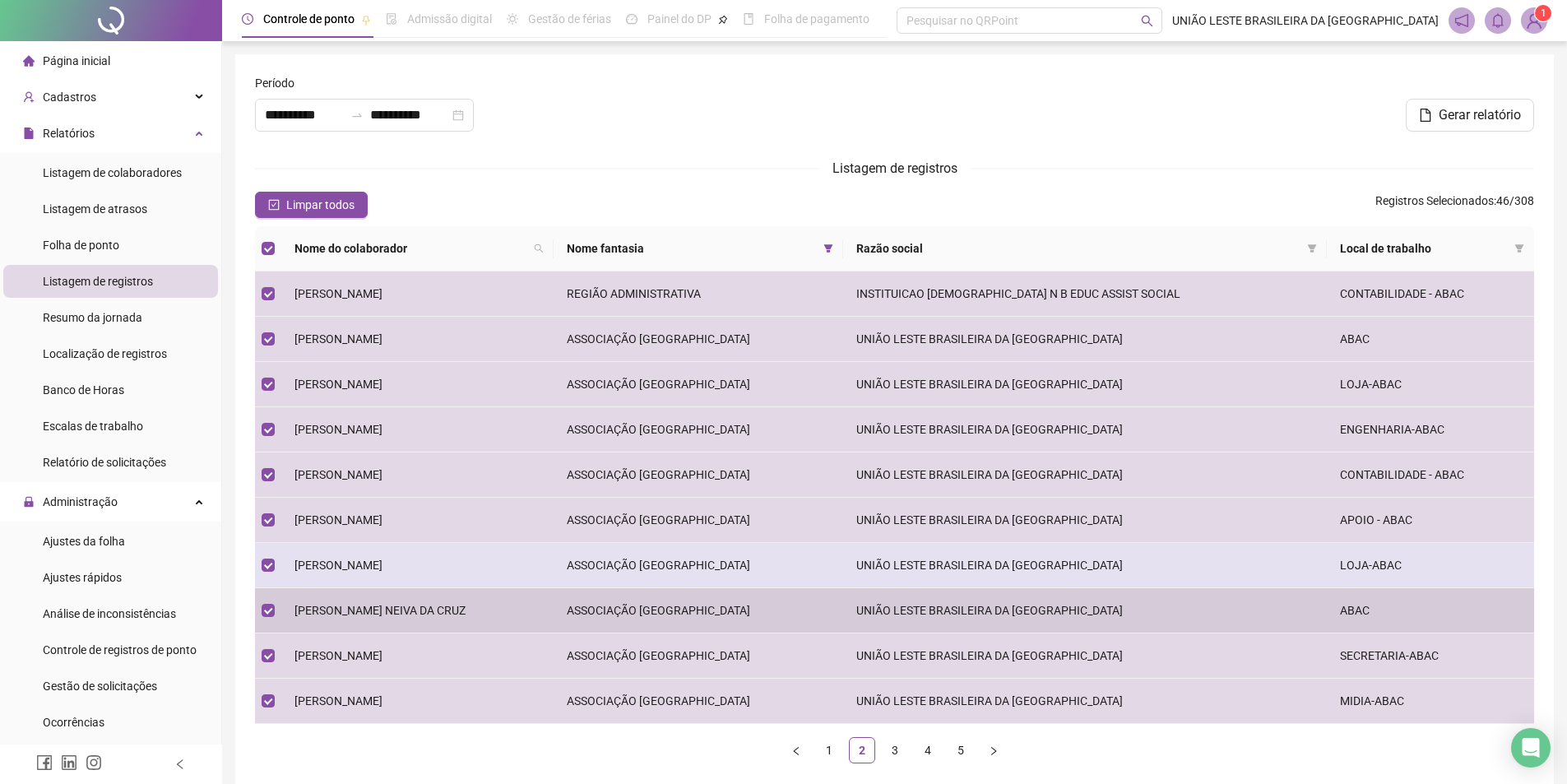
drag, startPoint x: 340, startPoint y: 610, endPoint x: 376, endPoint y: 561, distance: 60.8
click at [345, 611] on span "[PERSON_NAME] NEIVA DA CRUZ" at bounding box center [380, 610] width 171 height 13
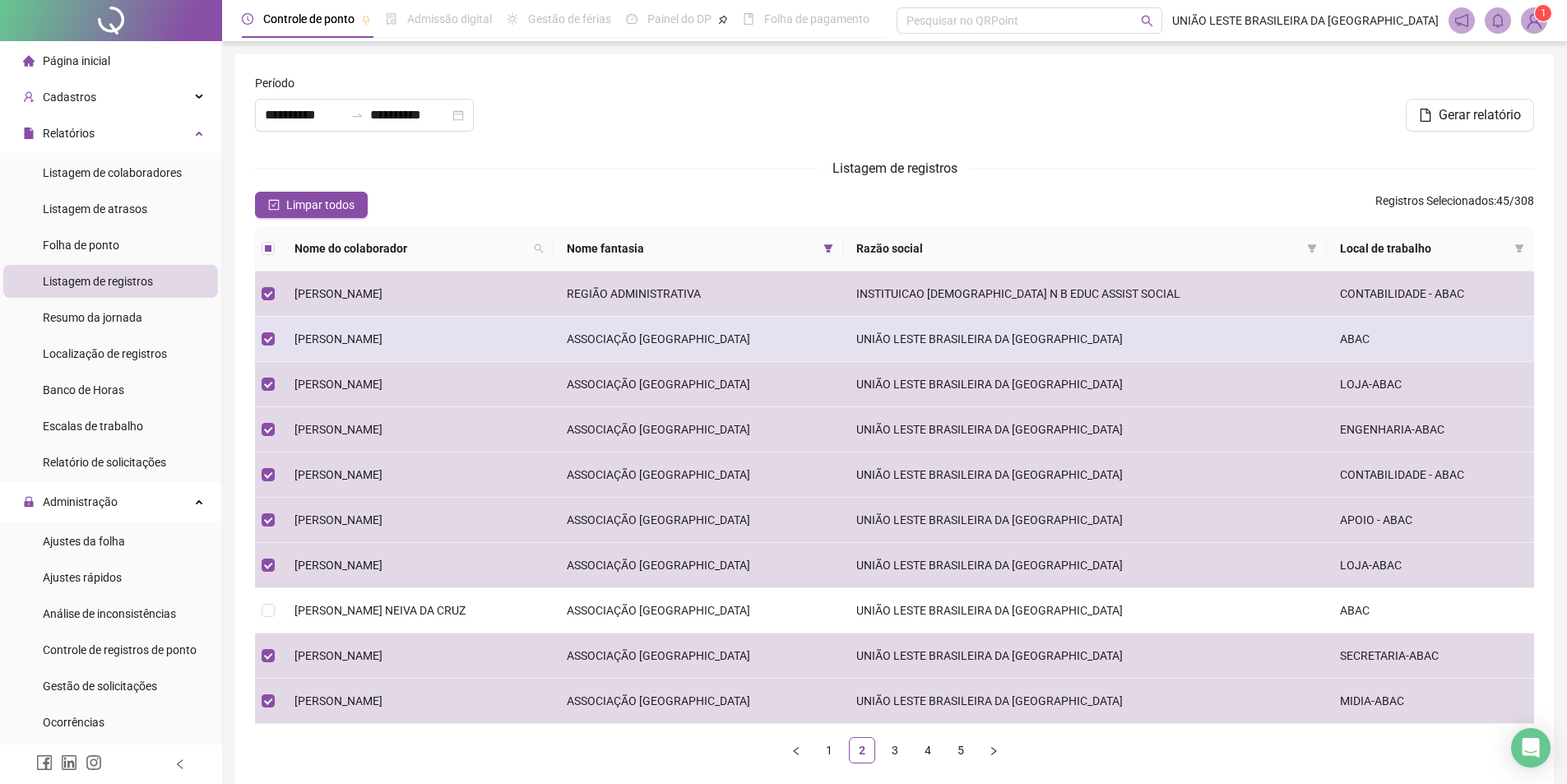
click at [383, 332] on span "[PERSON_NAME]" at bounding box center [339, 339] width 88 height 13
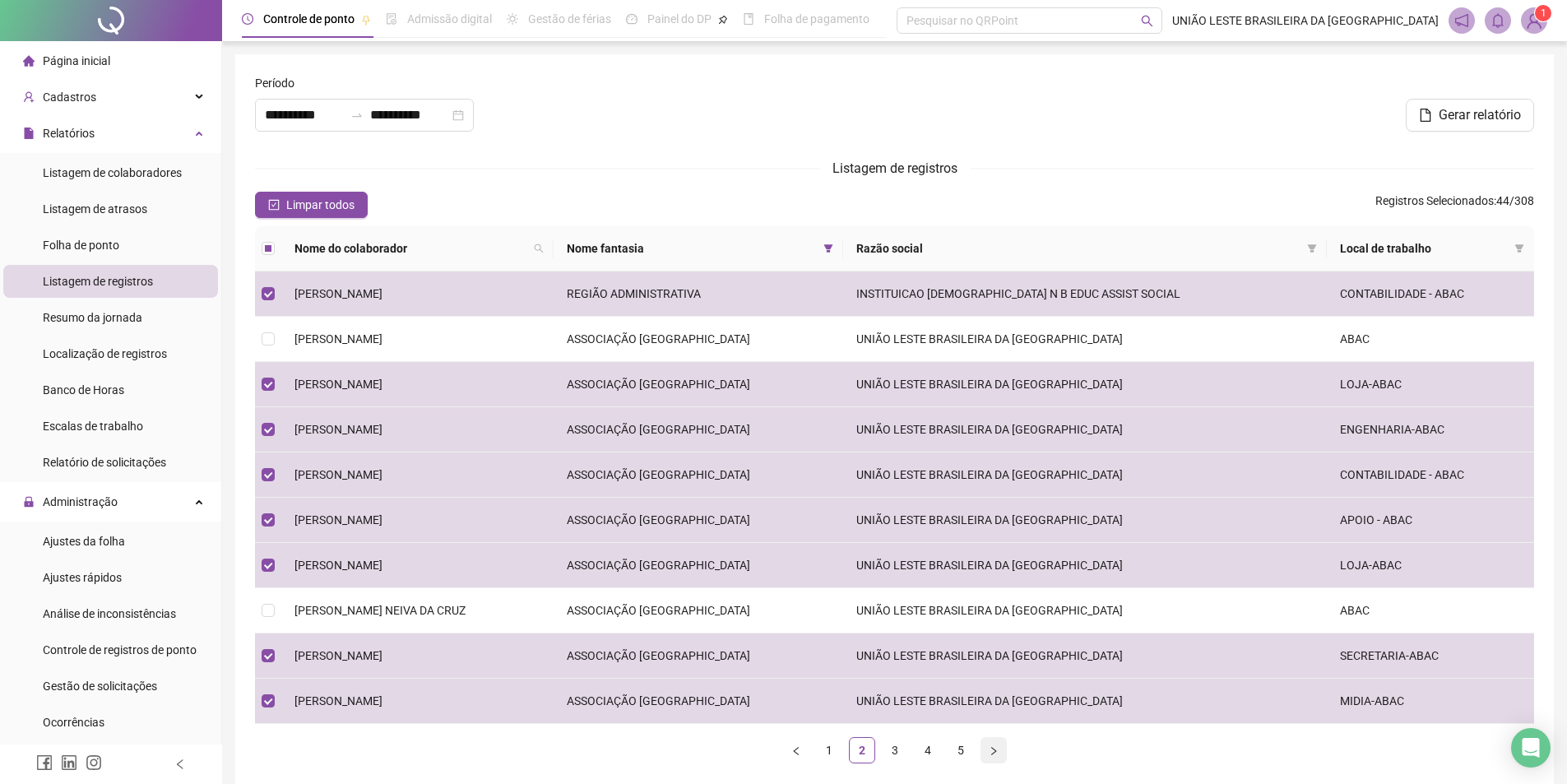
click at [988, 745] on button "button" at bounding box center [993, 749] width 26 height 26
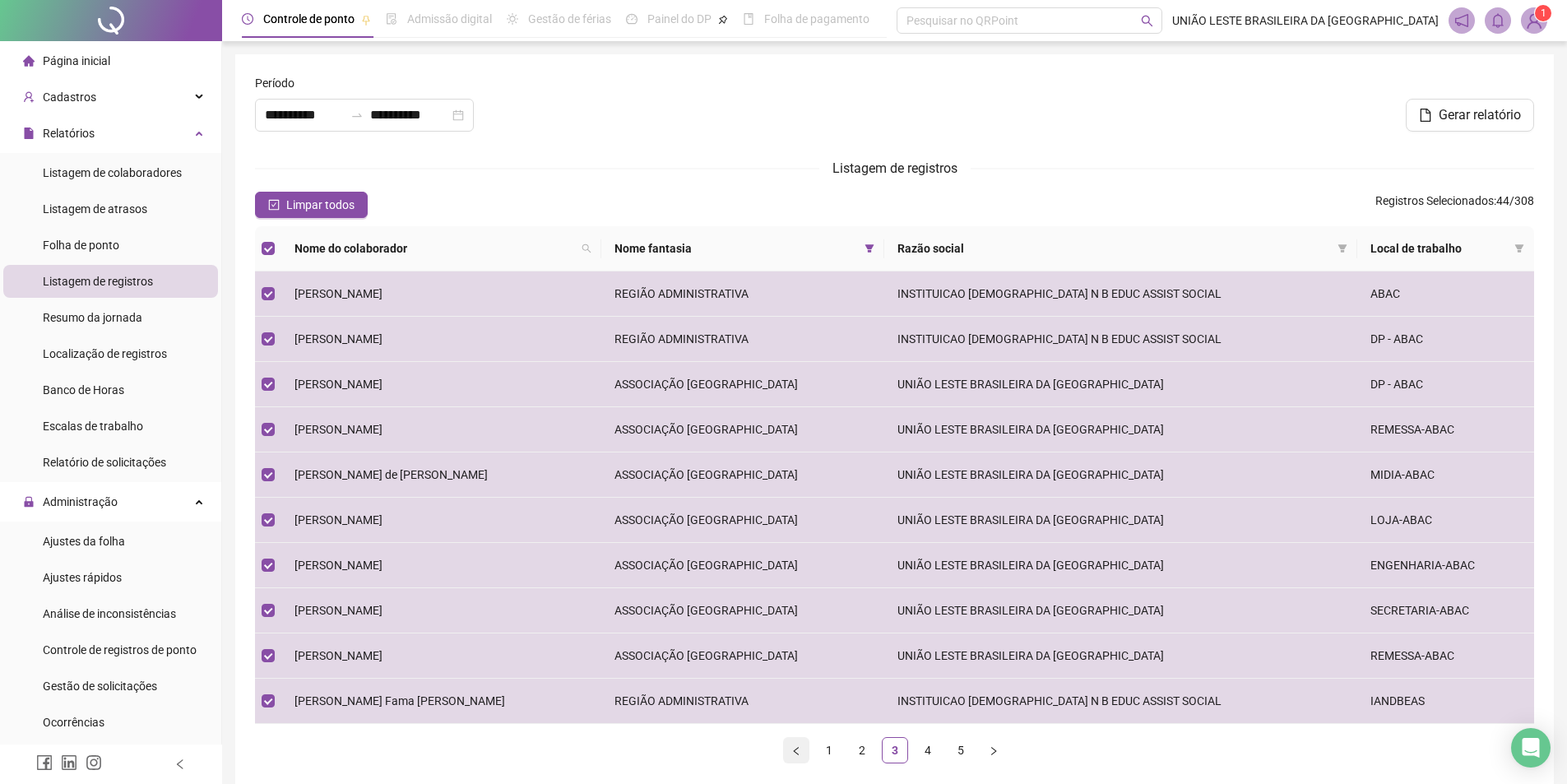
click at [786, 745] on button "button" at bounding box center [796, 749] width 26 height 26
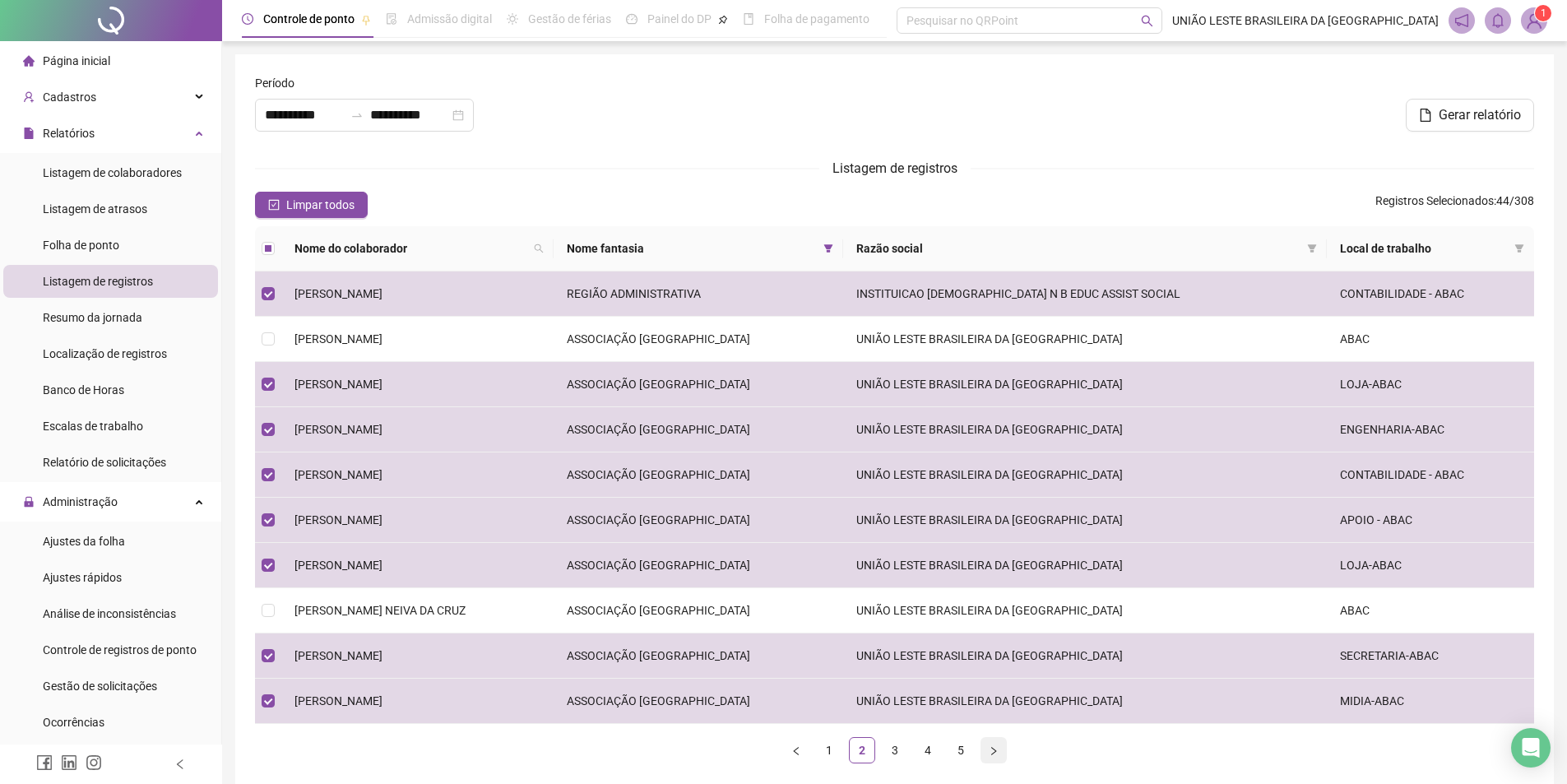
click at [987, 750] on button "button" at bounding box center [993, 749] width 26 height 26
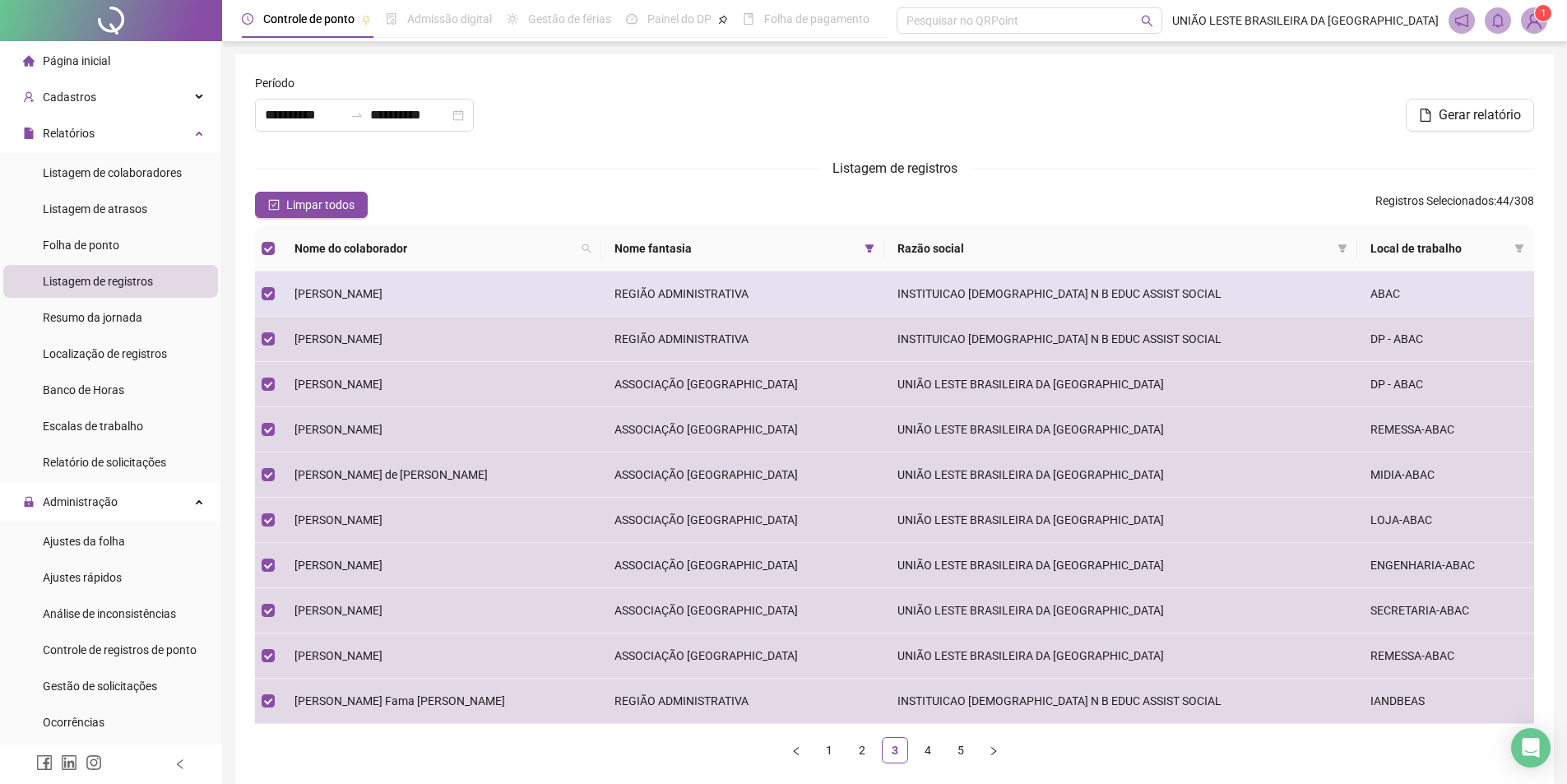
click at [337, 273] on td "[PERSON_NAME]" at bounding box center [441, 294] width 320 height 45
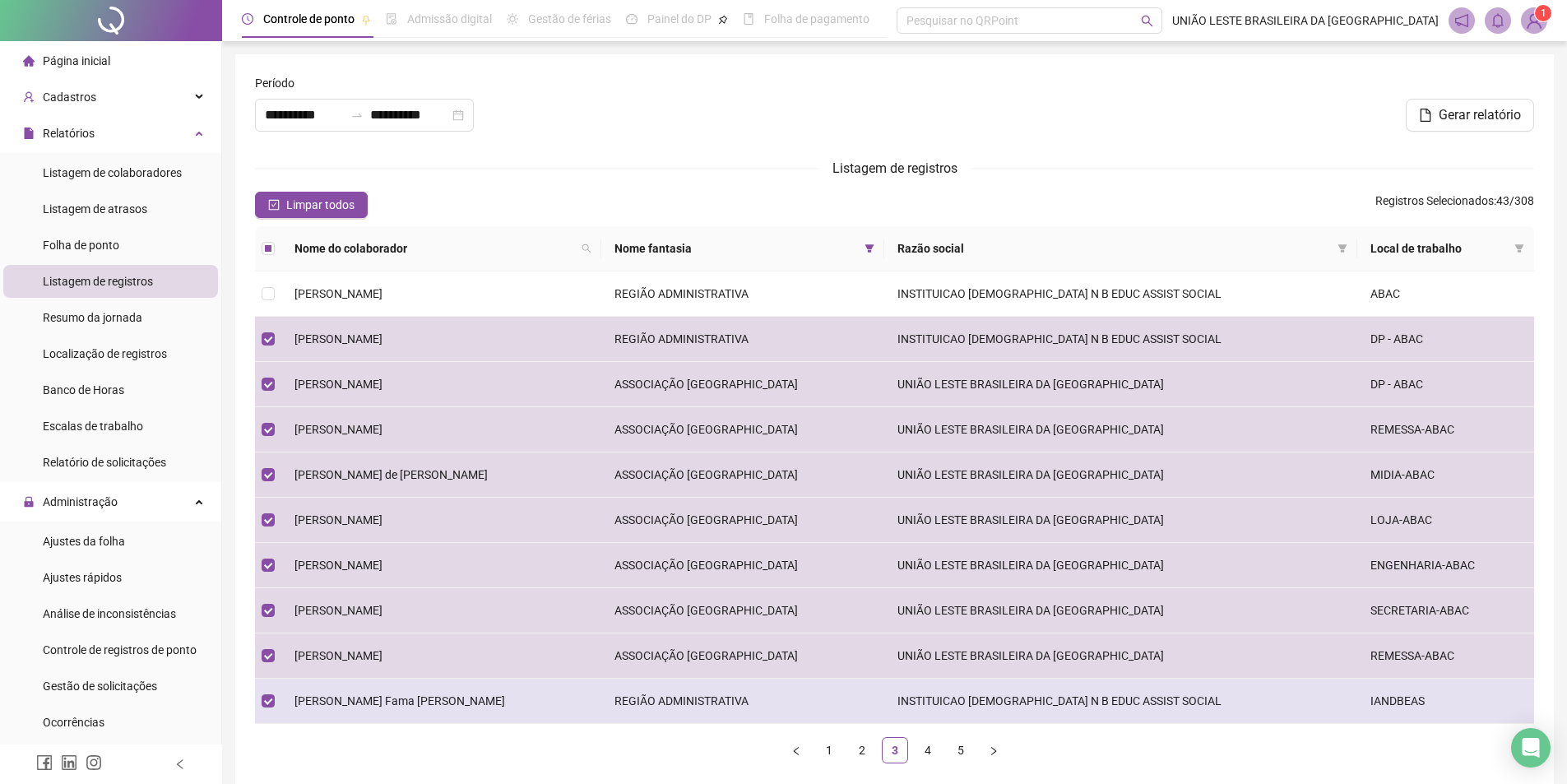
drag, startPoint x: 763, startPoint y: 695, endPoint x: 917, endPoint y: 730, distance: 157.9
click at [764, 695] on td "REGIÃO ADMINISTRATIVA" at bounding box center [742, 700] width 283 height 45
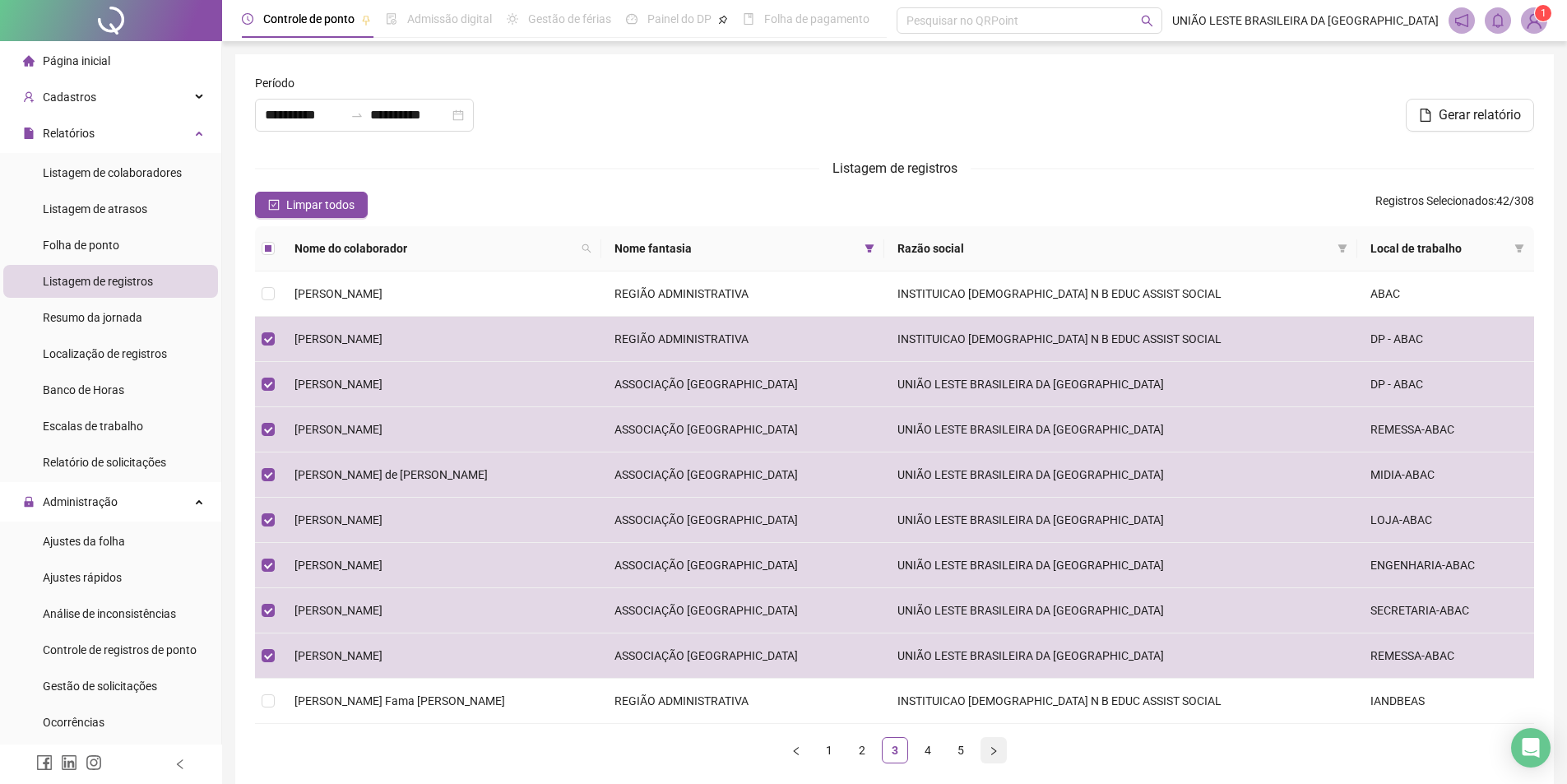
click at [990, 750] on icon "right" at bounding box center [994, 751] width 10 height 10
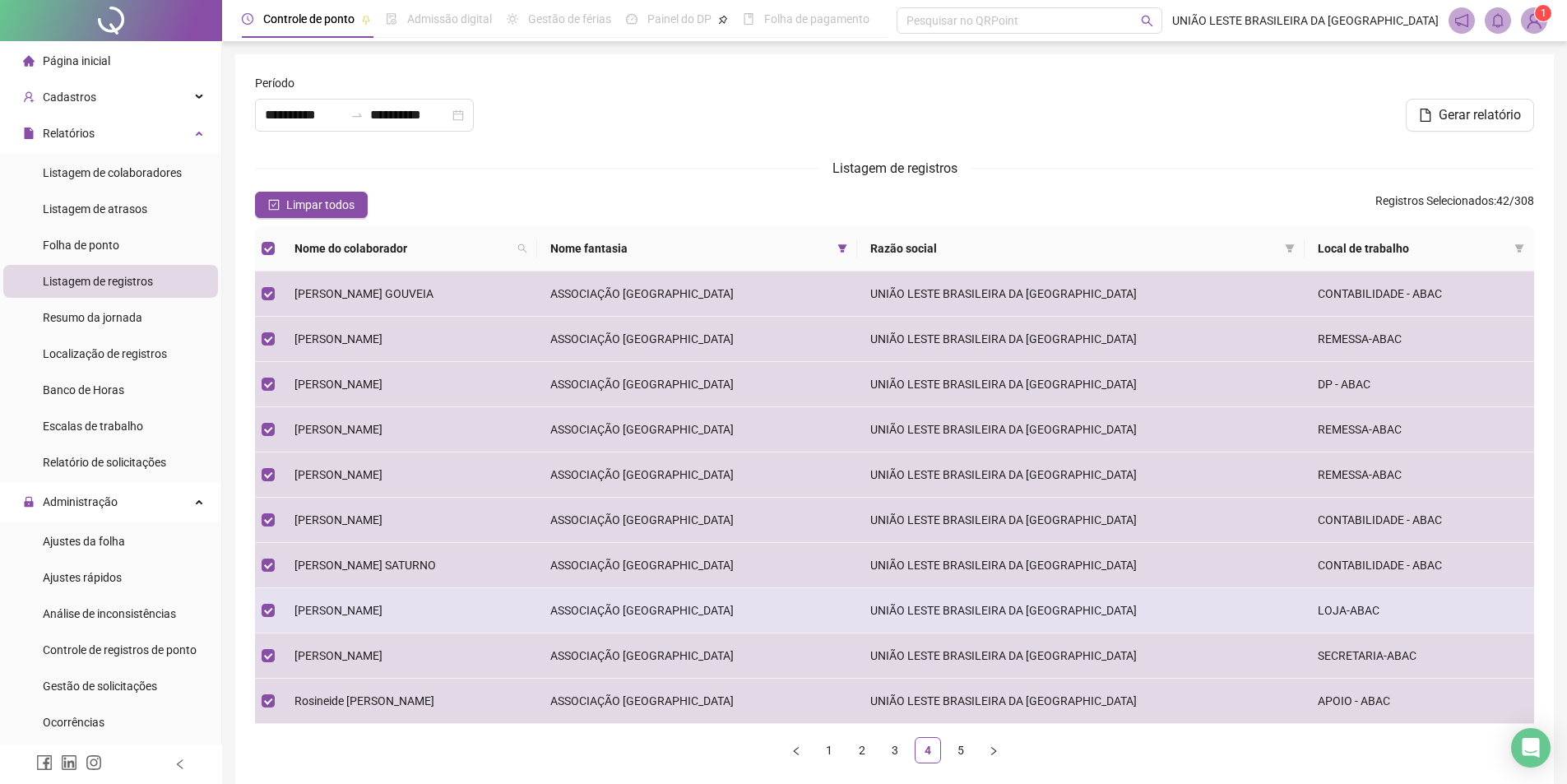
click at [501, 602] on td "[PERSON_NAME]" at bounding box center [409, 611] width 256 height 45
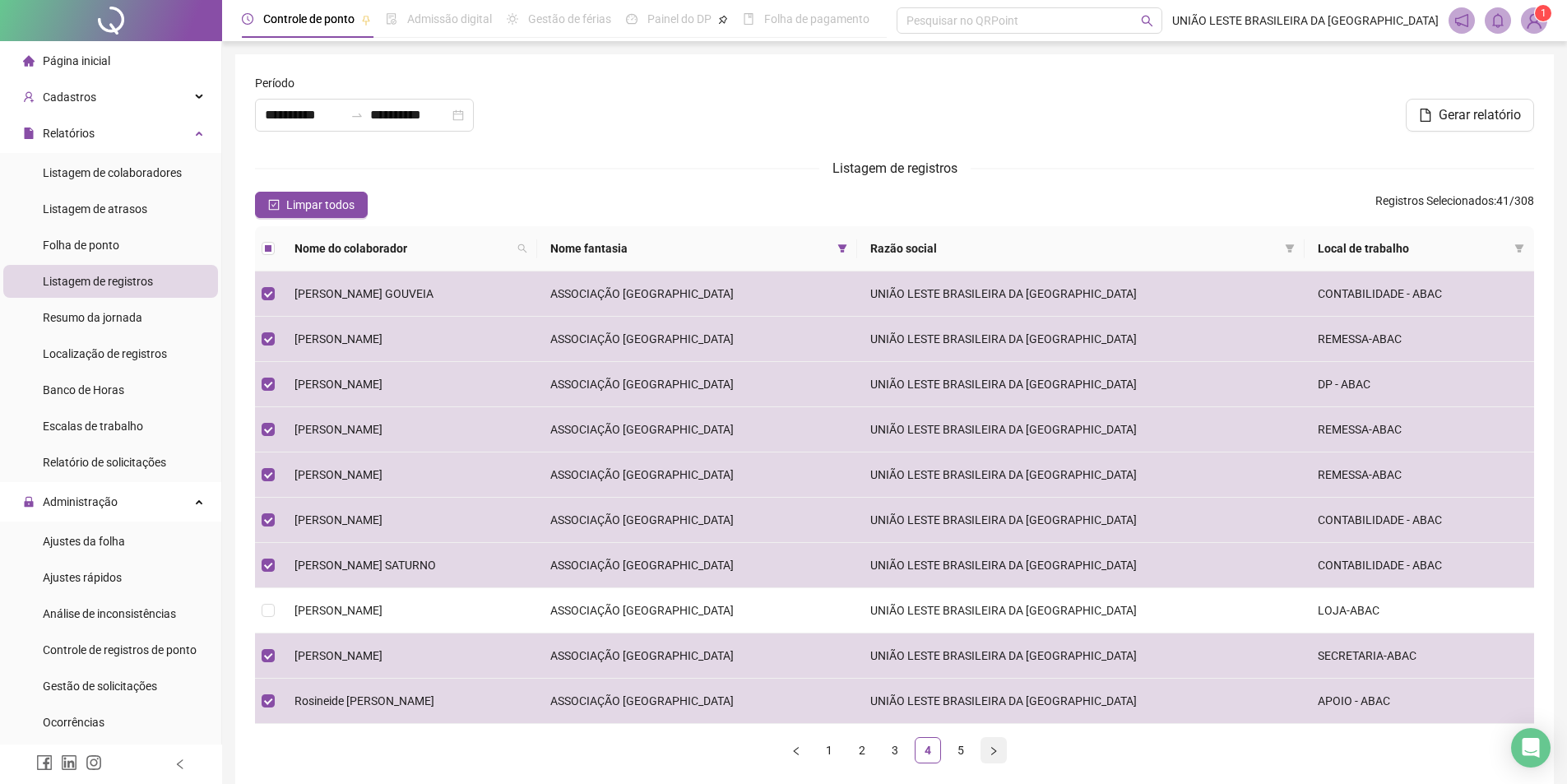
click at [990, 751] on icon "right" at bounding box center [994, 751] width 10 height 10
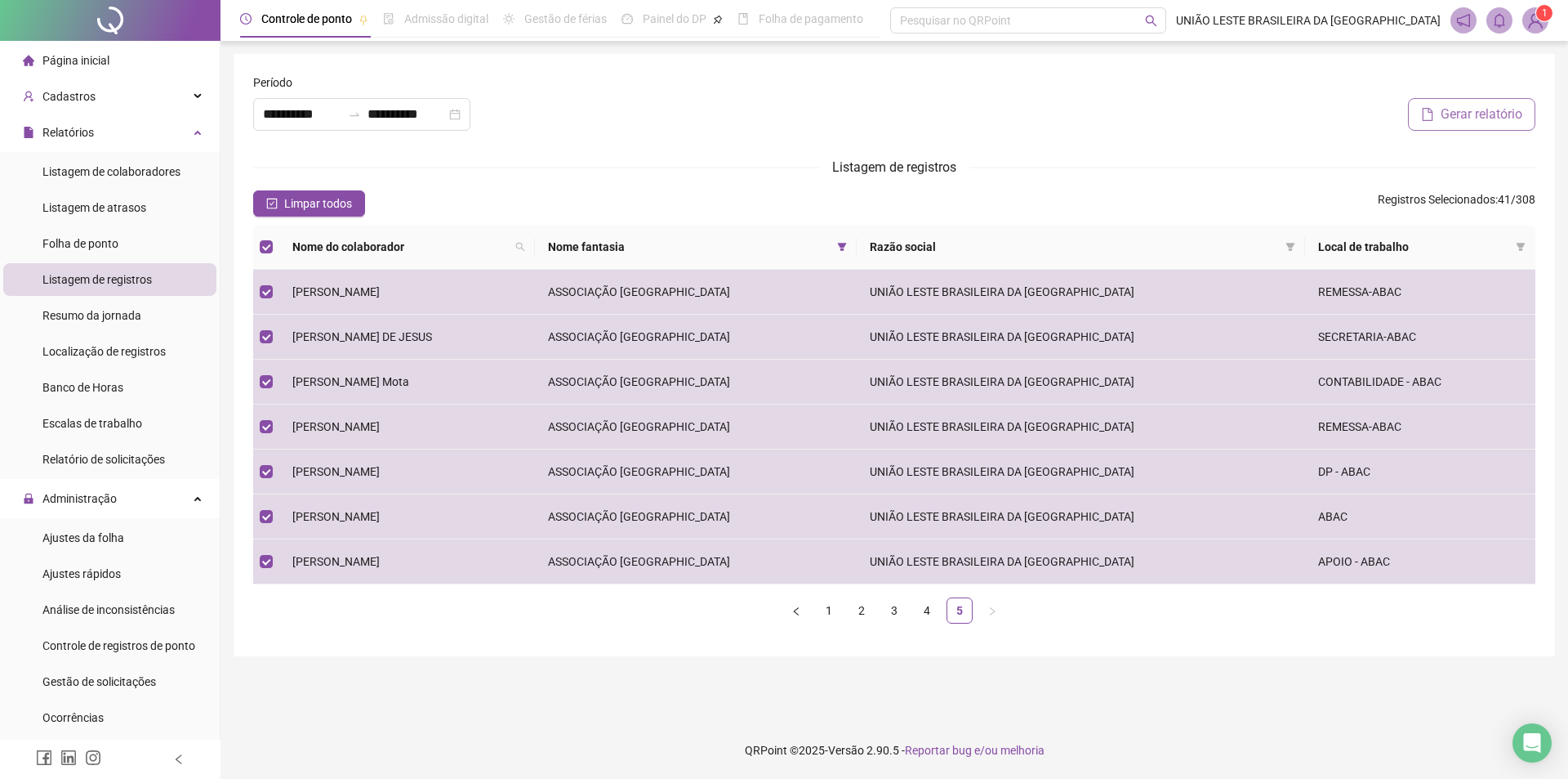
click at [1506, 121] on span "Gerar relatório" at bounding box center [1481, 114] width 82 height 20
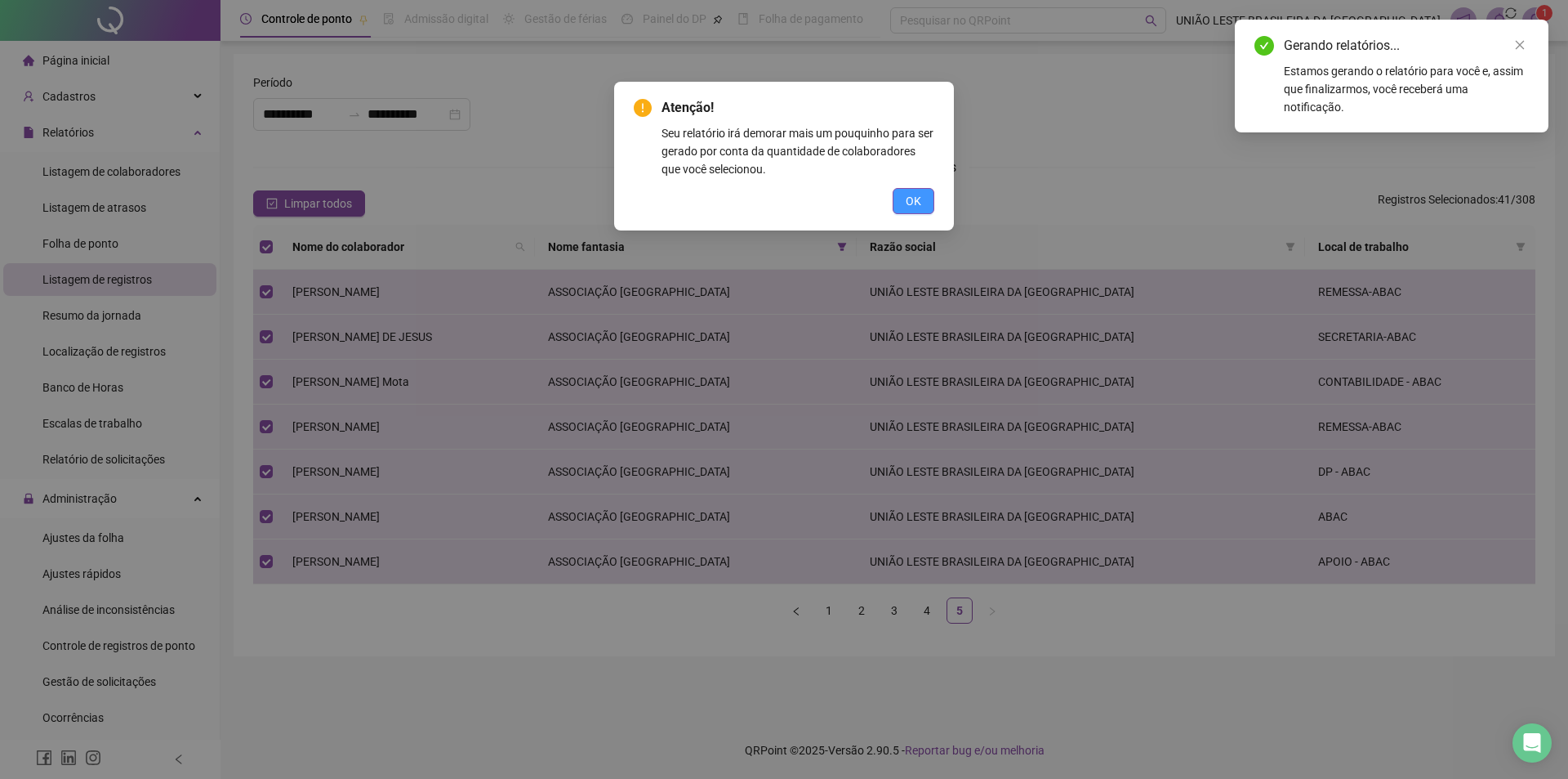
click at [924, 200] on button "OK" at bounding box center [913, 201] width 42 height 26
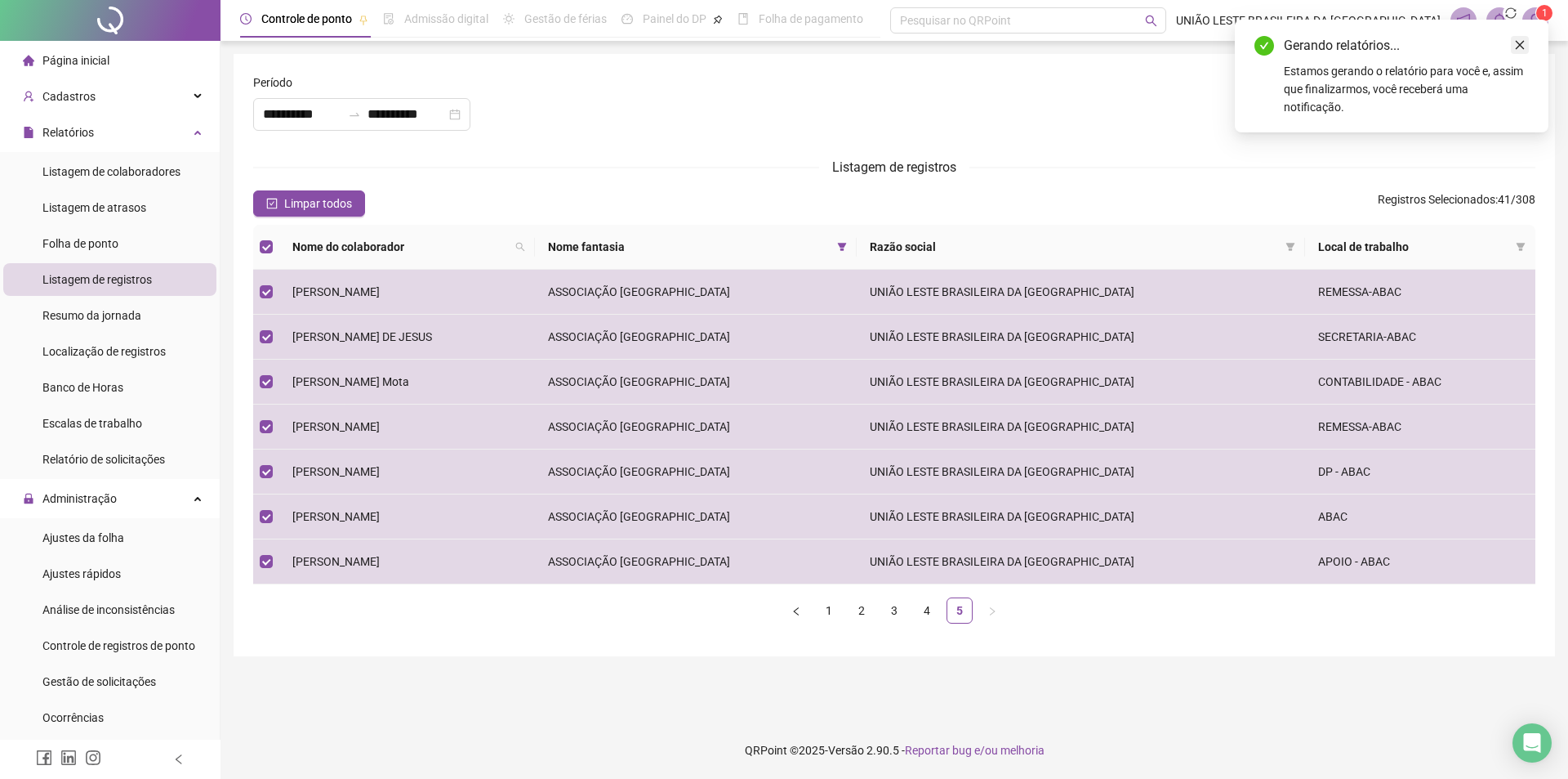
click at [1517, 44] on icon "close" at bounding box center [1520, 45] width 12 height 12
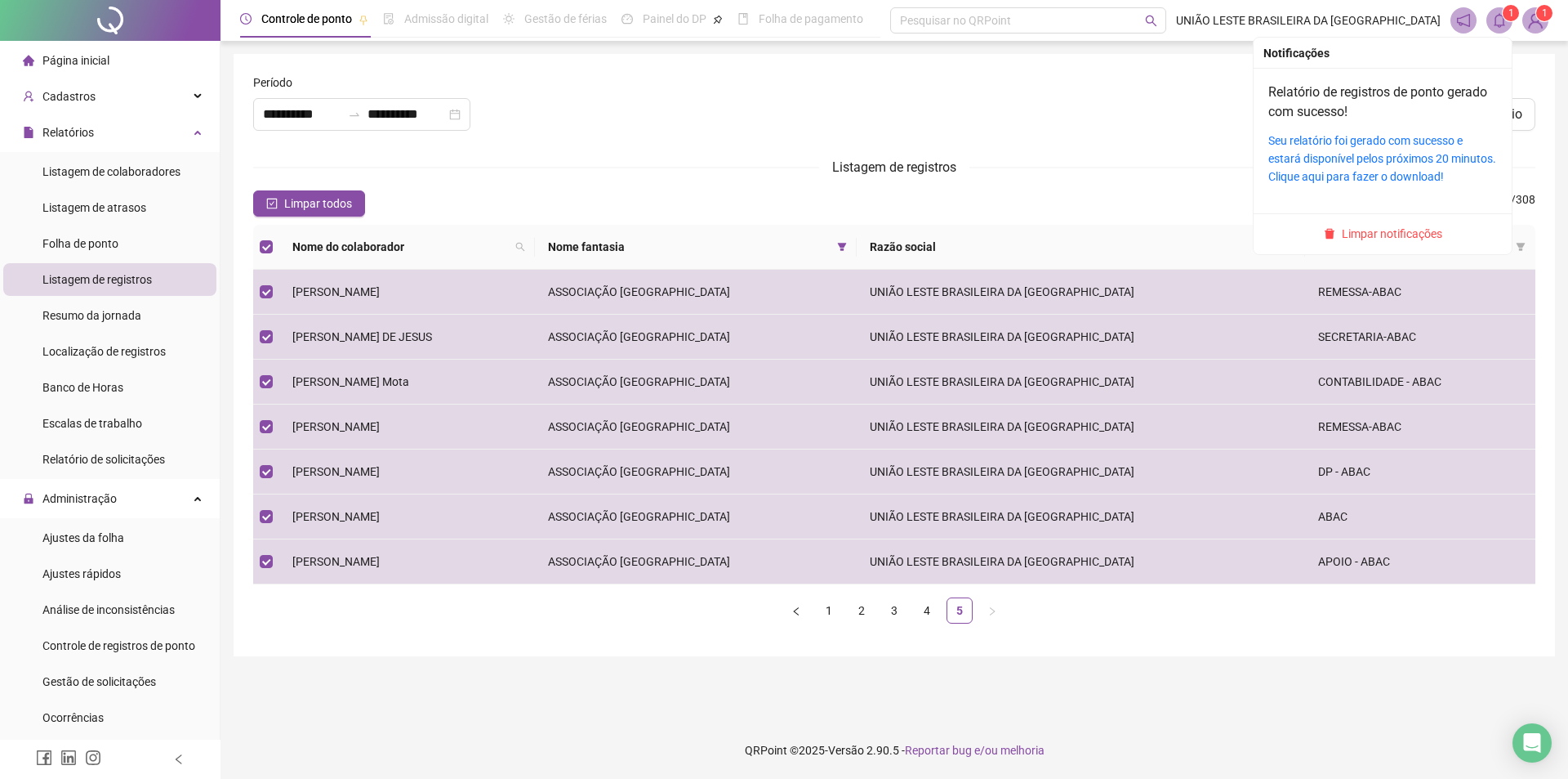
click at [1498, 8] on span at bounding box center [1499, 20] width 26 height 26
click at [1413, 150] on link "Seu relatório foi gerado com sucesso e estará disponível pelos próximos 20 minu…" at bounding box center [1382, 158] width 227 height 49
